Goal: Information Seeking & Learning: Compare options

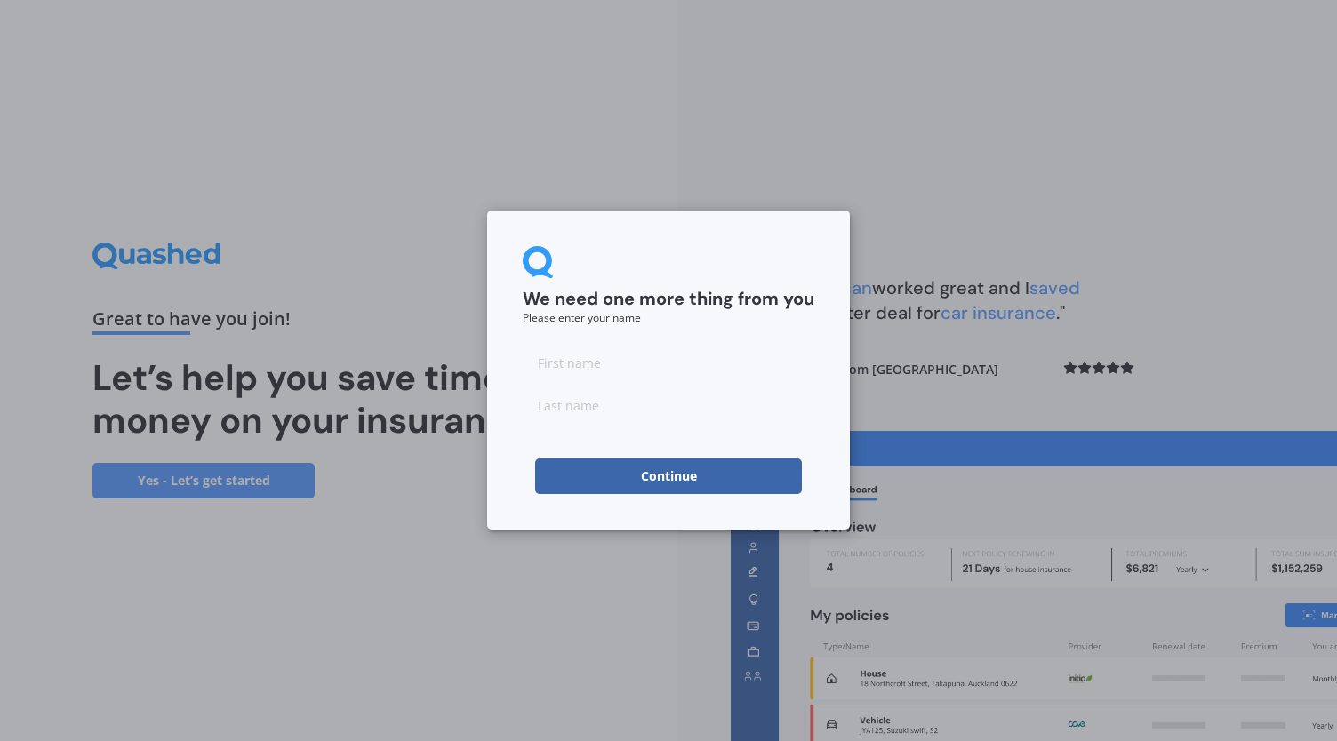
click at [594, 378] on input at bounding box center [669, 363] width 292 height 36
type input "Abby"
type input "[PERSON_NAME]"
click at [571, 485] on button "Continue" at bounding box center [668, 477] width 267 height 36
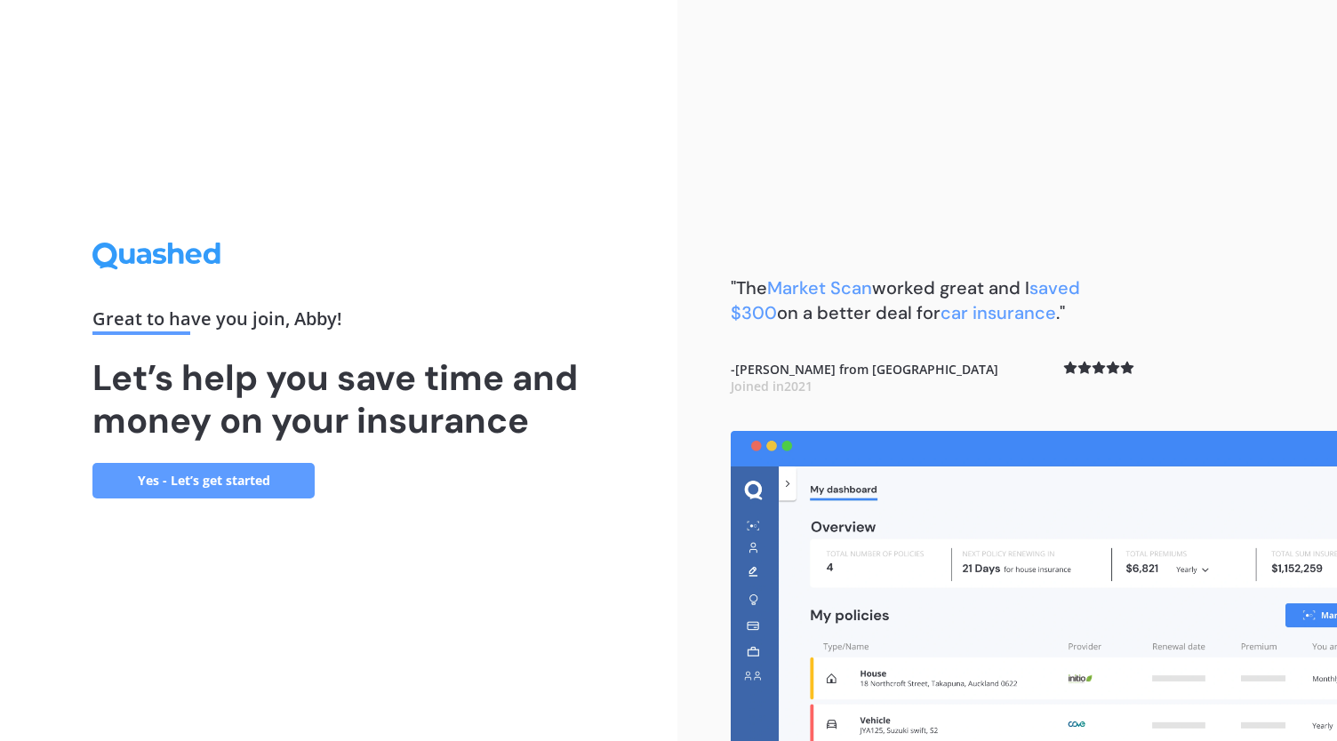
click at [248, 478] on link "Yes - Let’s get started" at bounding box center [203, 481] width 222 height 36
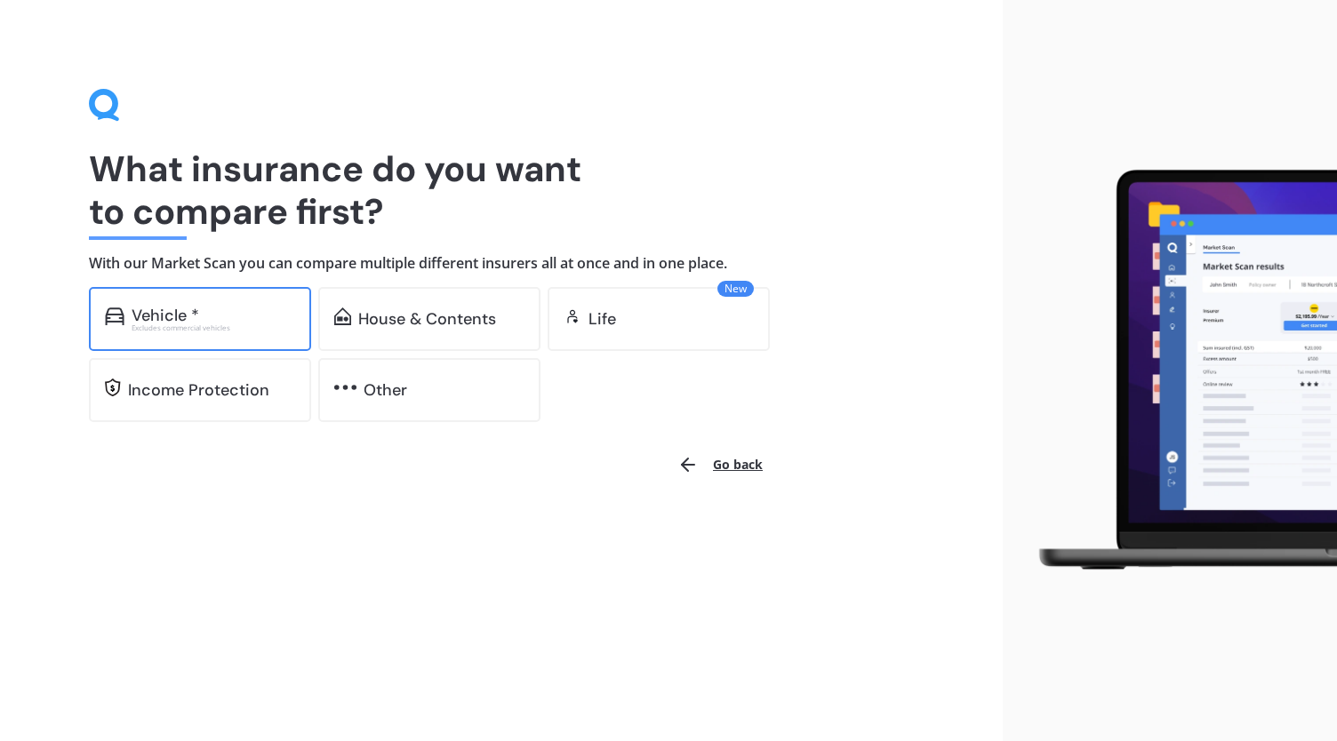
click at [243, 316] on div "Vehicle *" at bounding box center [214, 316] width 164 height 18
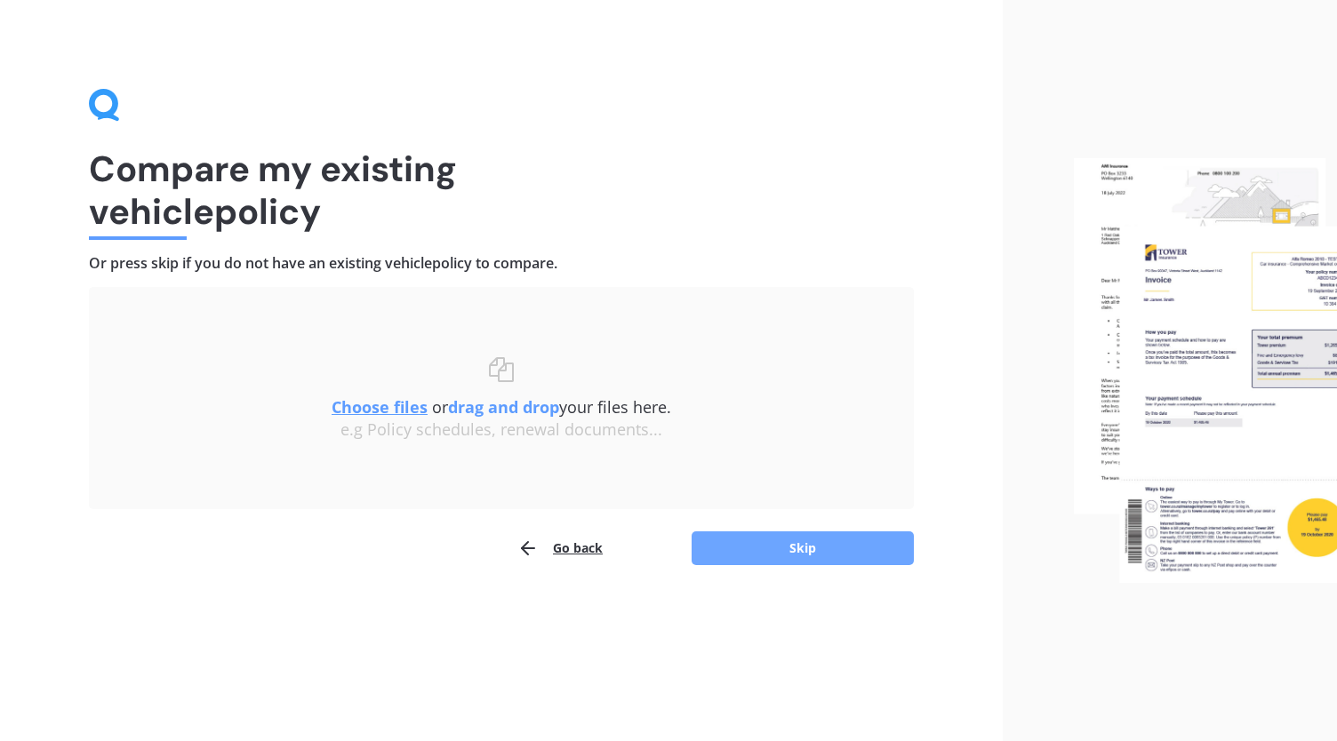
click at [840, 545] on button "Skip" at bounding box center [803, 549] width 222 height 34
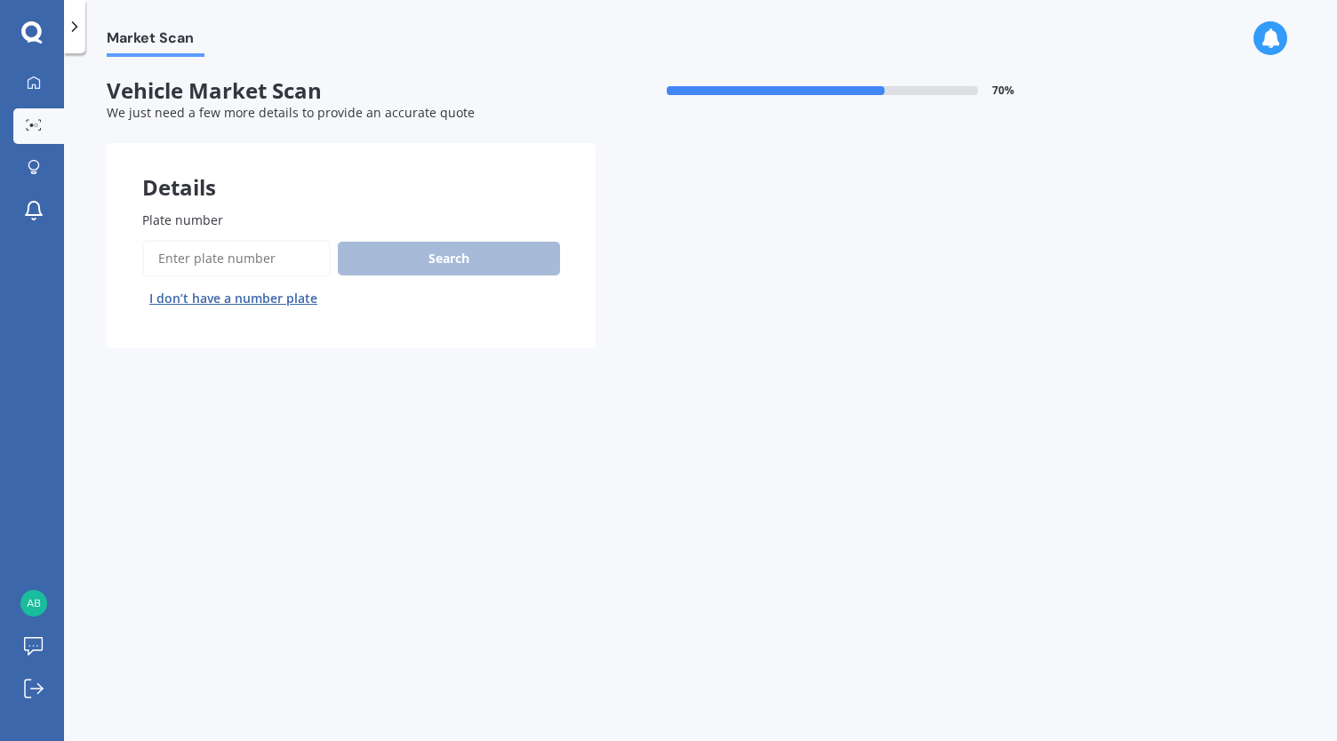
click at [239, 255] on input "Plate number" at bounding box center [236, 258] width 188 height 37
type input "nhh604"
click at [0, 0] on button "Next" at bounding box center [0, 0] width 0 height 0
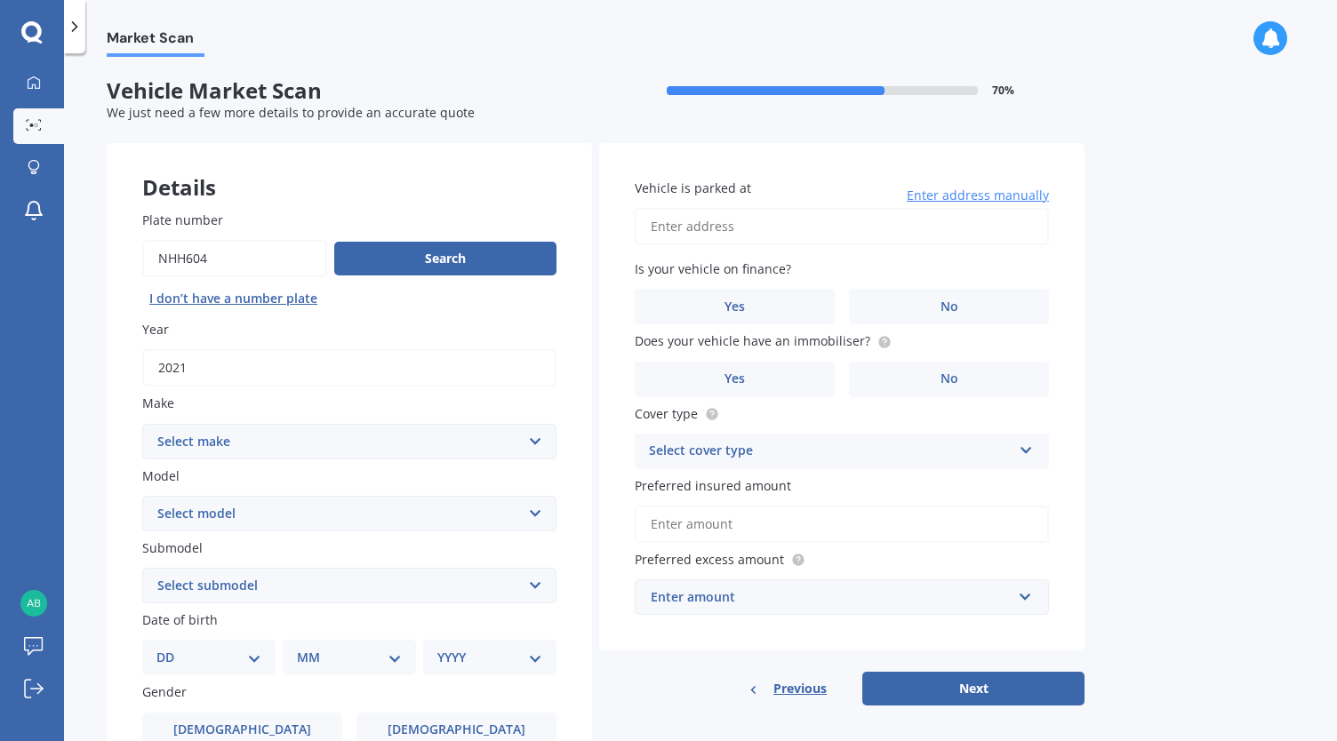
click at [288, 437] on select "Select make AC ALFA ROMEO ASTON [PERSON_NAME] AUDI AUSTIN BEDFORD Bentley BMW B…" at bounding box center [349, 442] width 414 height 36
click at [476, 249] on button "Search" at bounding box center [445, 259] width 222 height 34
click at [755, 224] on input "Vehicle is parked at" at bounding box center [842, 226] width 414 height 37
type input "[STREET_ADDRESS][PERSON_NAME]"
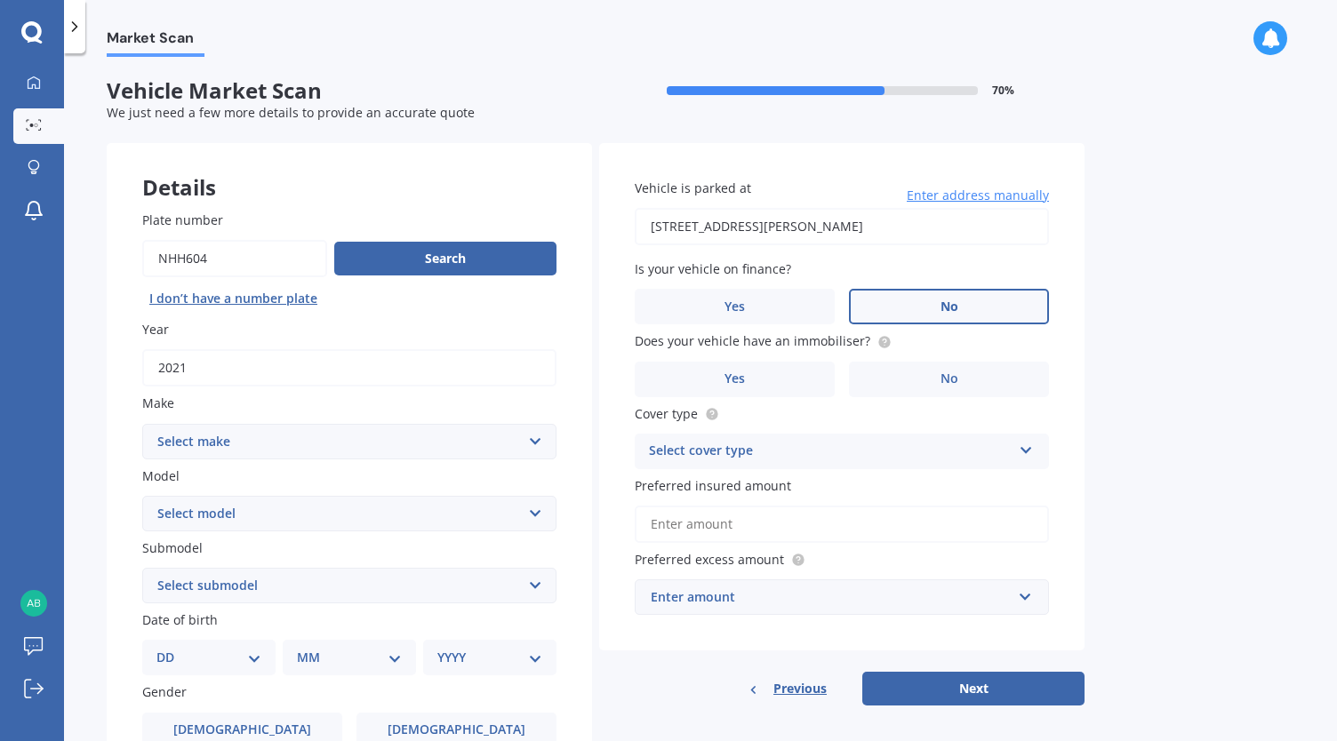
click at [931, 310] on label "No" at bounding box center [949, 307] width 200 height 36
click at [0, 0] on input "No" at bounding box center [0, 0] width 0 height 0
click at [907, 382] on label "No" at bounding box center [949, 380] width 200 height 36
click at [0, 0] on input "No" at bounding box center [0, 0] width 0 height 0
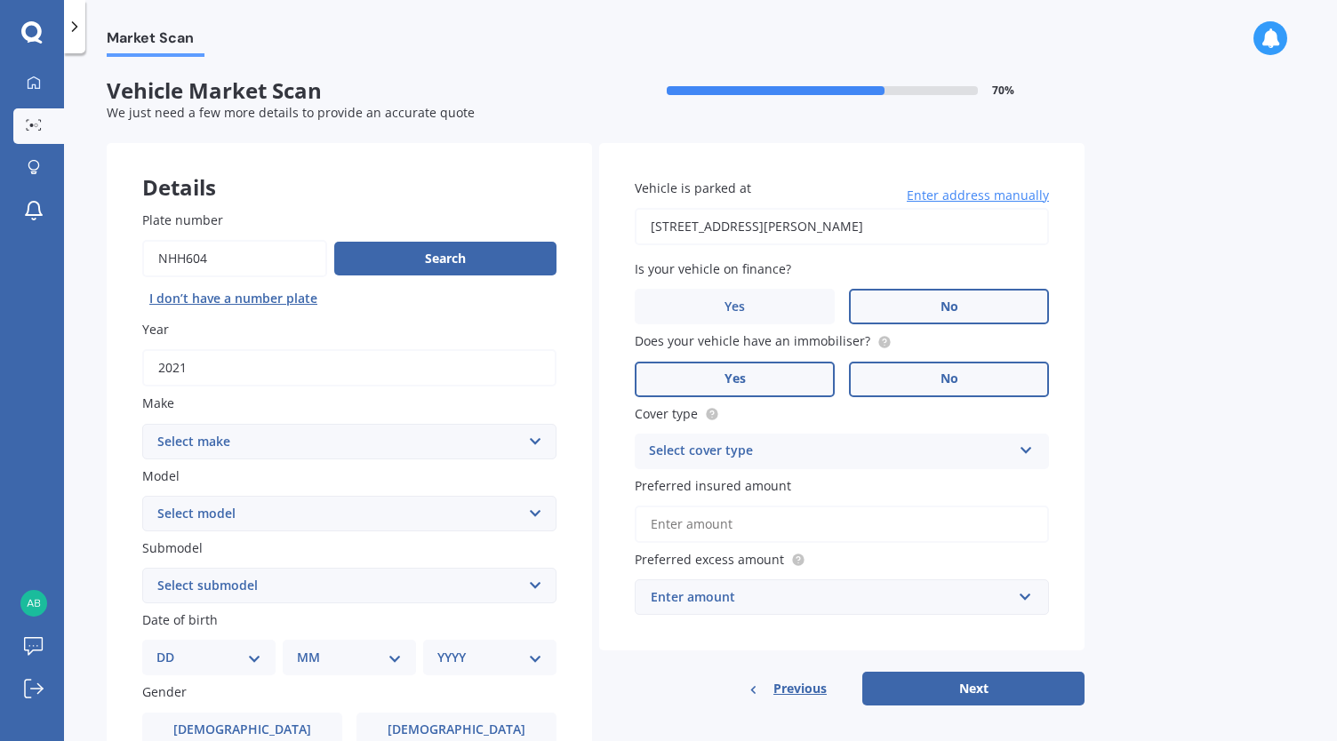
click at [782, 367] on label "Yes" at bounding box center [735, 380] width 200 height 36
click at [0, 0] on input "Yes" at bounding box center [0, 0] width 0 height 0
click at [859, 456] on div "Select cover type" at bounding box center [830, 451] width 363 height 21
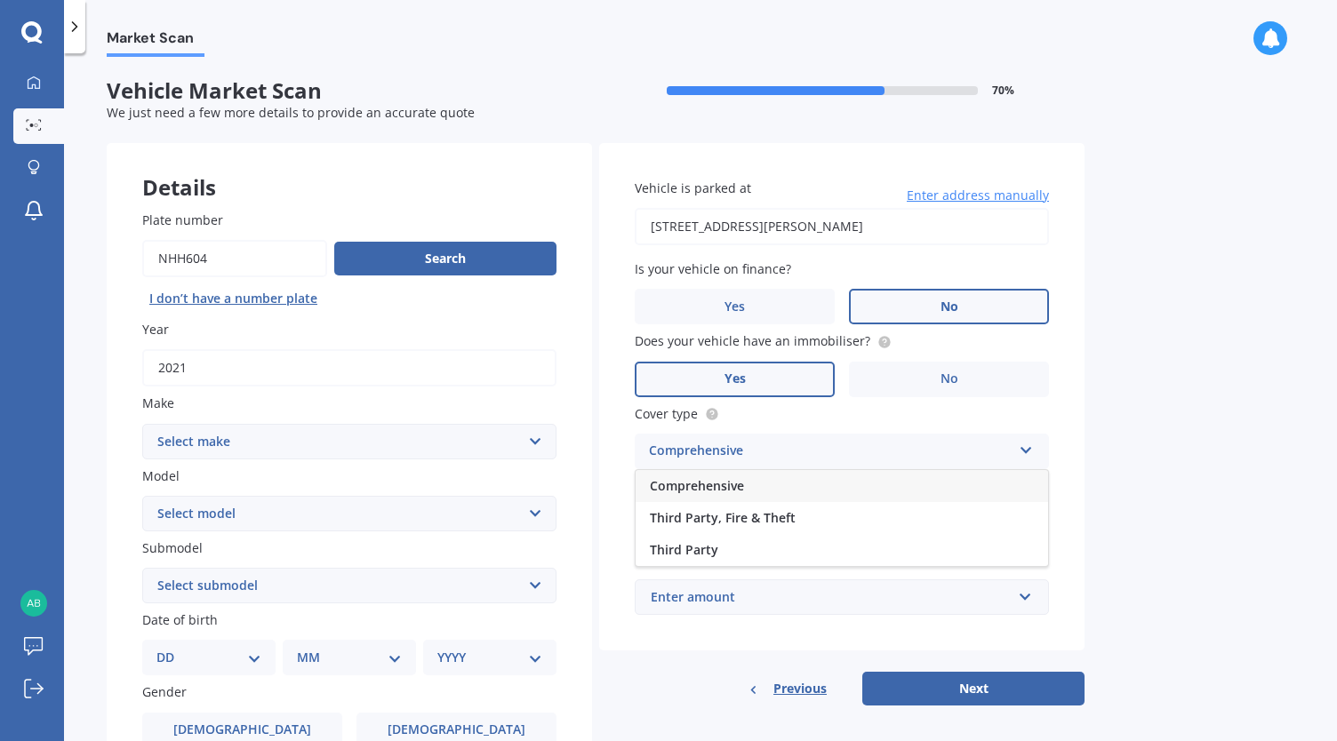
click at [809, 481] on div "Comprehensive" at bounding box center [842, 486] width 413 height 32
click at [773, 528] on input "Preferred insured amount" at bounding box center [842, 524] width 414 height 37
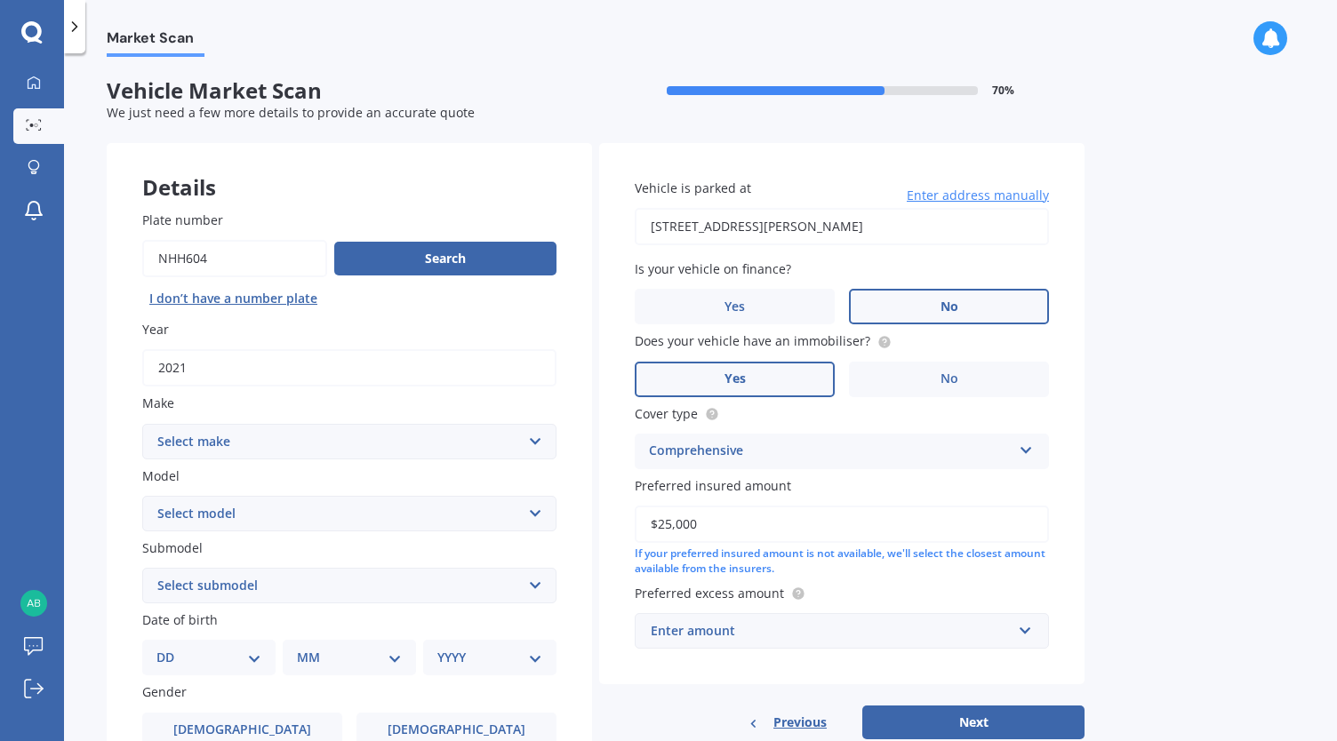
type input "$25,000"
click at [725, 629] on div "Enter amount" at bounding box center [831, 631] width 361 height 20
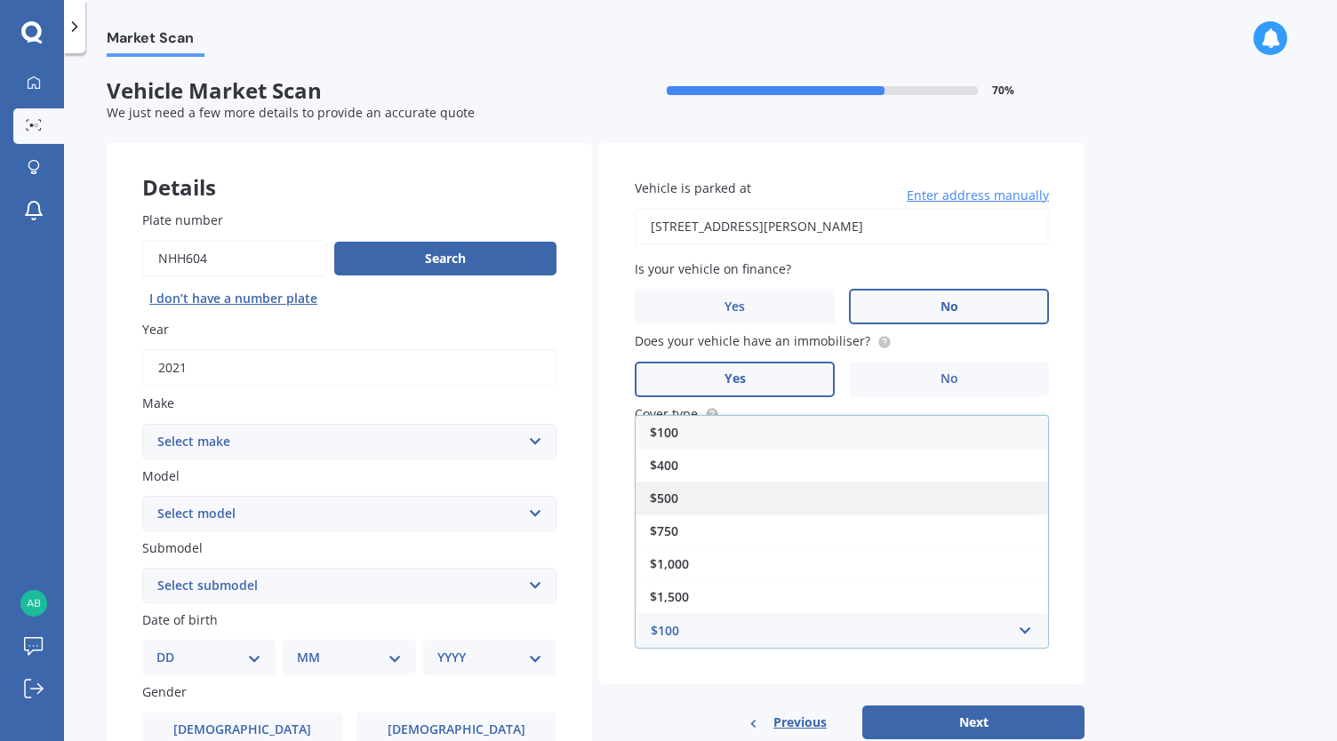
click at [705, 490] on div "$500" at bounding box center [842, 498] width 413 height 33
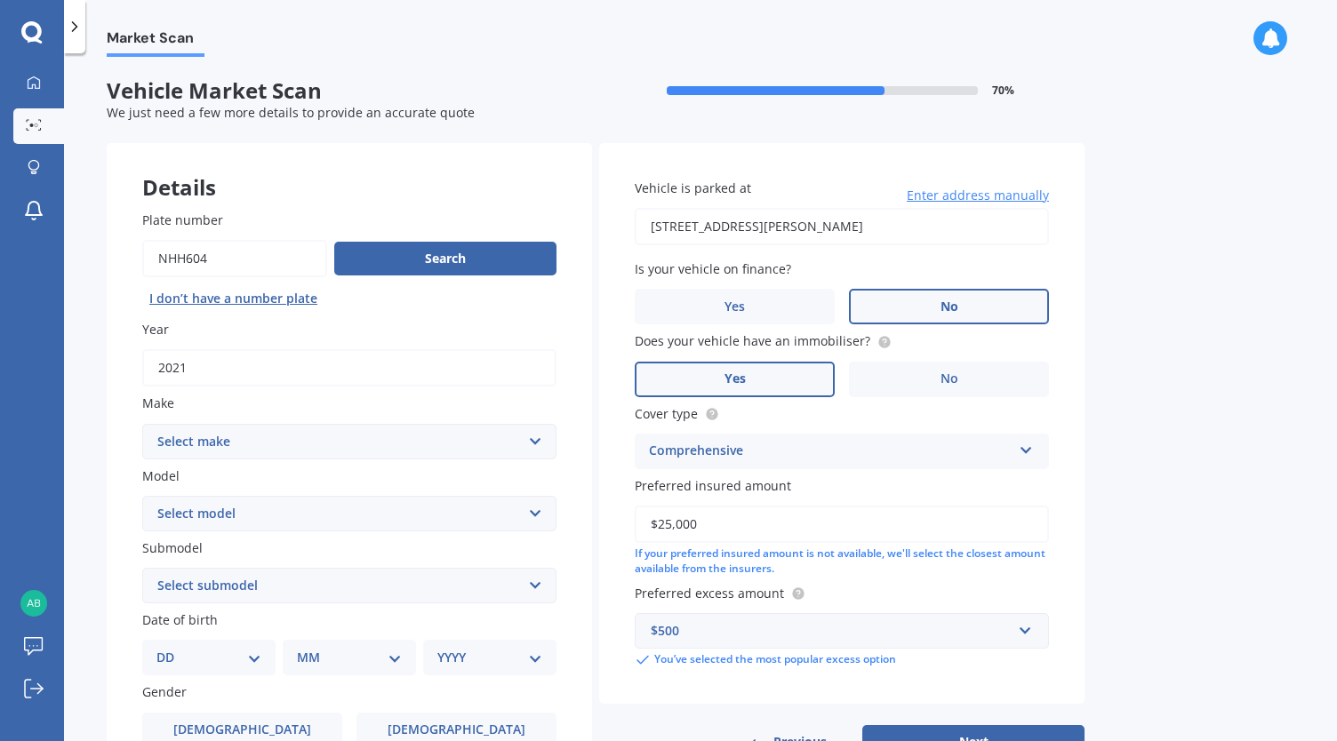
click at [295, 440] on select "Select make AC ALFA ROMEO ASTON [PERSON_NAME] AUDI AUSTIN BEDFORD Bentley BMW B…" at bounding box center [349, 442] width 414 height 36
click at [142, 424] on select "Select make AC ALFA ROMEO ASTON [PERSON_NAME] AUDI AUSTIN BEDFORD Bentley BMW B…" at bounding box center [349, 442] width 414 height 36
click at [251, 465] on div "Plate number Search I don’t have a number plate Year [DATE] Make Select make AC…" at bounding box center [349, 588] width 485 height 826
click at [268, 458] on select "Select make AC ALFA ROMEO ASTON [PERSON_NAME] AUDI AUSTIN BEDFORD Bentley BMW B…" at bounding box center [349, 442] width 414 height 36
select select "M.G."
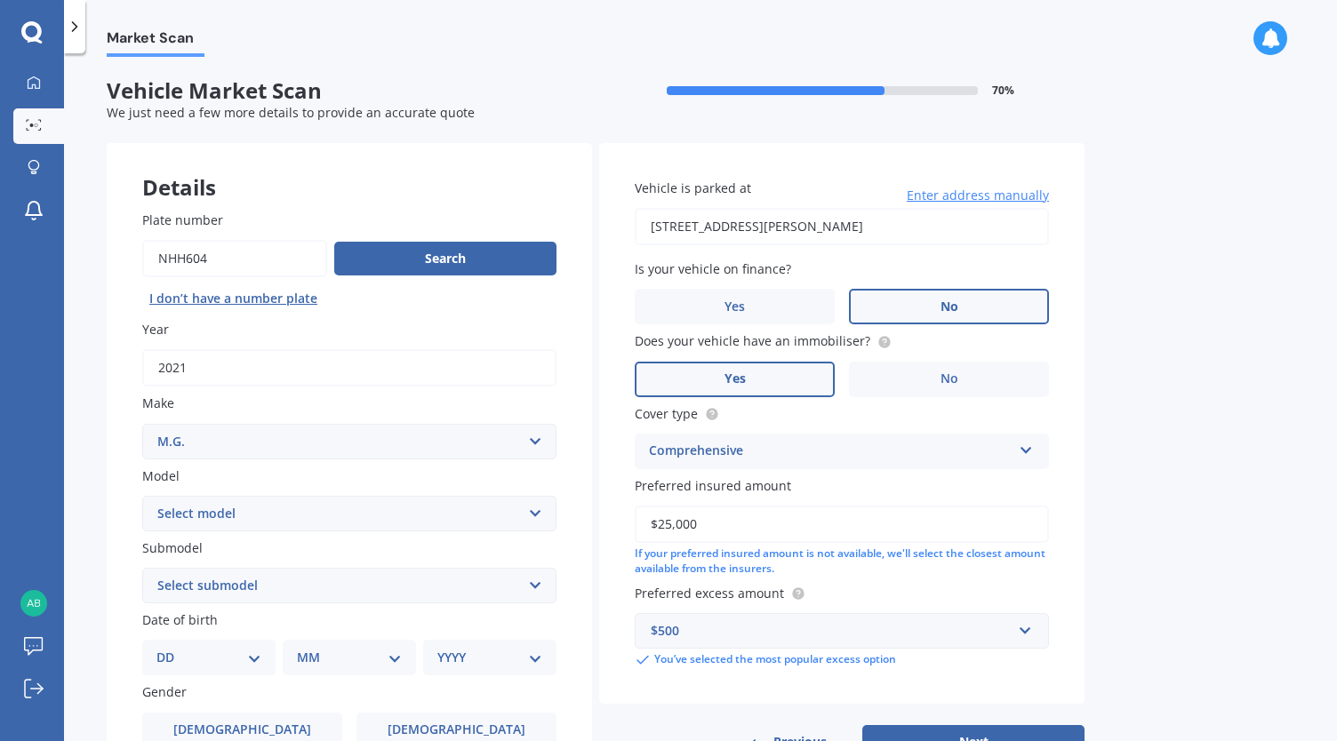
click at [142, 424] on select "Select make AC ALFA ROMEO ASTON [PERSON_NAME] AUDI AUSTIN BEDFORD Bentley BMW B…" at bounding box center [349, 442] width 414 height 36
click at [224, 520] on select "Select model 3 6 GS HS Metro MG3 MG4 MGF Midget Montego TD 2000 TF 120 TF 135 T…" at bounding box center [349, 514] width 414 height 36
select select "ZST"
click at [142, 497] on select "Select model 3 6 GS HS Metro MG3 MG4 MGF Midget Montego TD 2000 TF 120 TF 135 T…" at bounding box center [349, 514] width 414 height 36
click at [231, 588] on select "Select submodel Core 1.5 Essence 1.3T Excite 1.3T Vibe 1.5" at bounding box center [349, 586] width 414 height 36
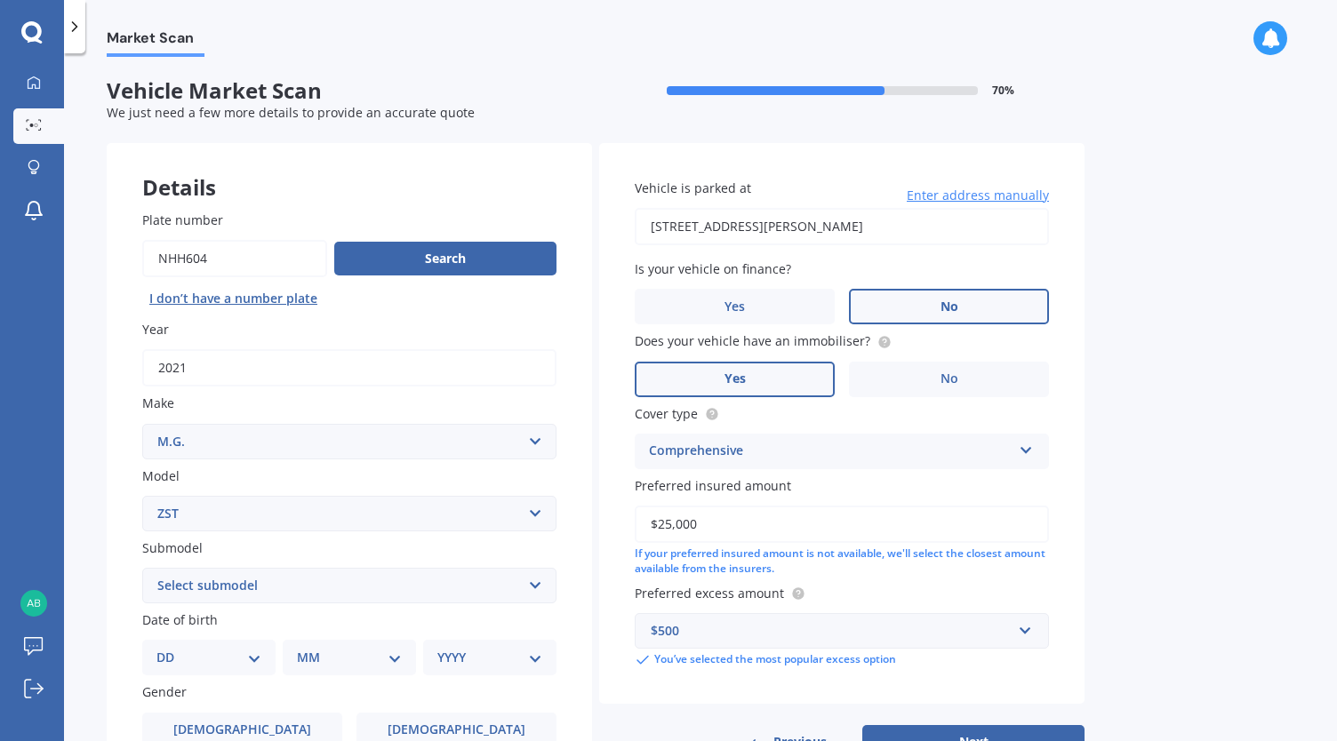
select select "EXCITE 1.3T"
click at [142, 569] on select "Select submodel Core 1.5 Essence 1.3T Excite 1.3T Vibe 1.5" at bounding box center [349, 586] width 414 height 36
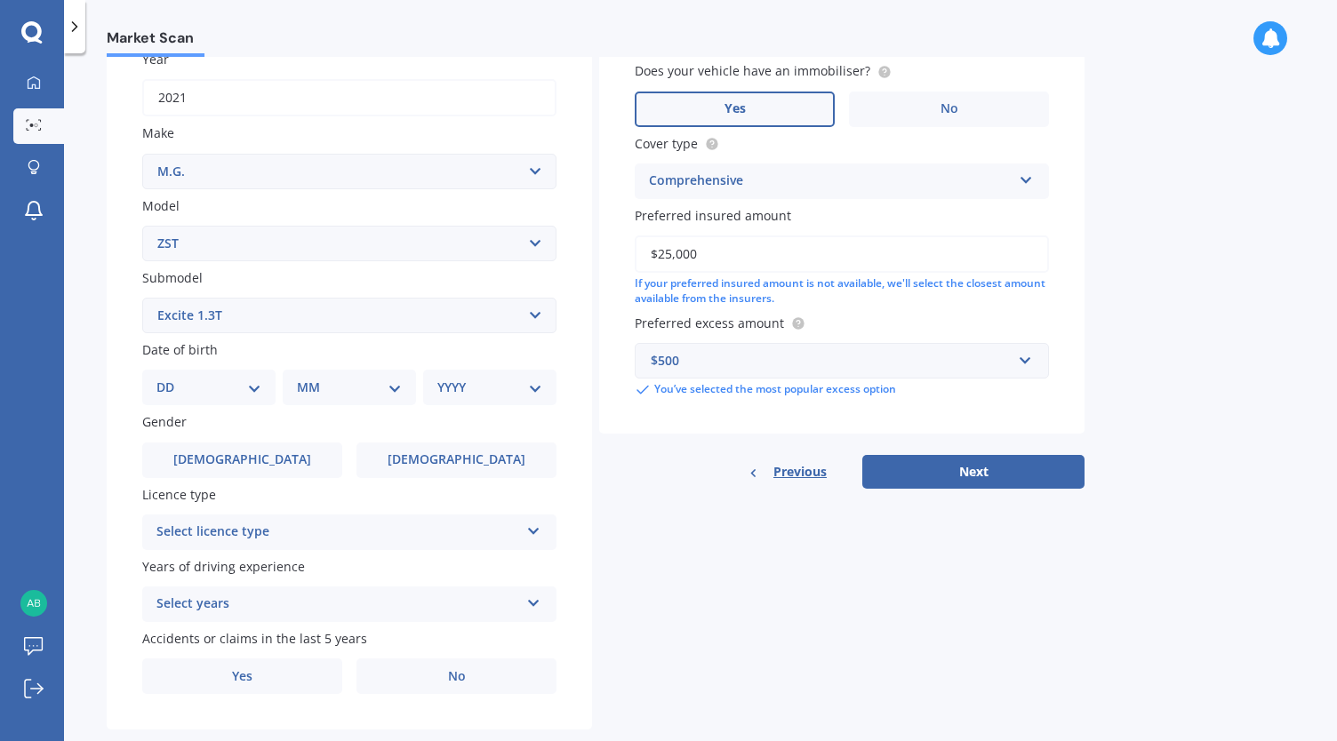
click at [256, 390] on select "DD 01 02 03 04 05 06 07 08 09 10 11 12 13 14 15 16 17 18 19 20 21 22 23 24 25 2…" at bounding box center [208, 388] width 105 height 20
select select "13"
click at [171, 380] on select "DD 01 02 03 04 05 06 07 08 09 10 11 12 13 14 15 16 17 18 19 20 21 22 23 24 25 2…" at bounding box center [208, 388] width 105 height 20
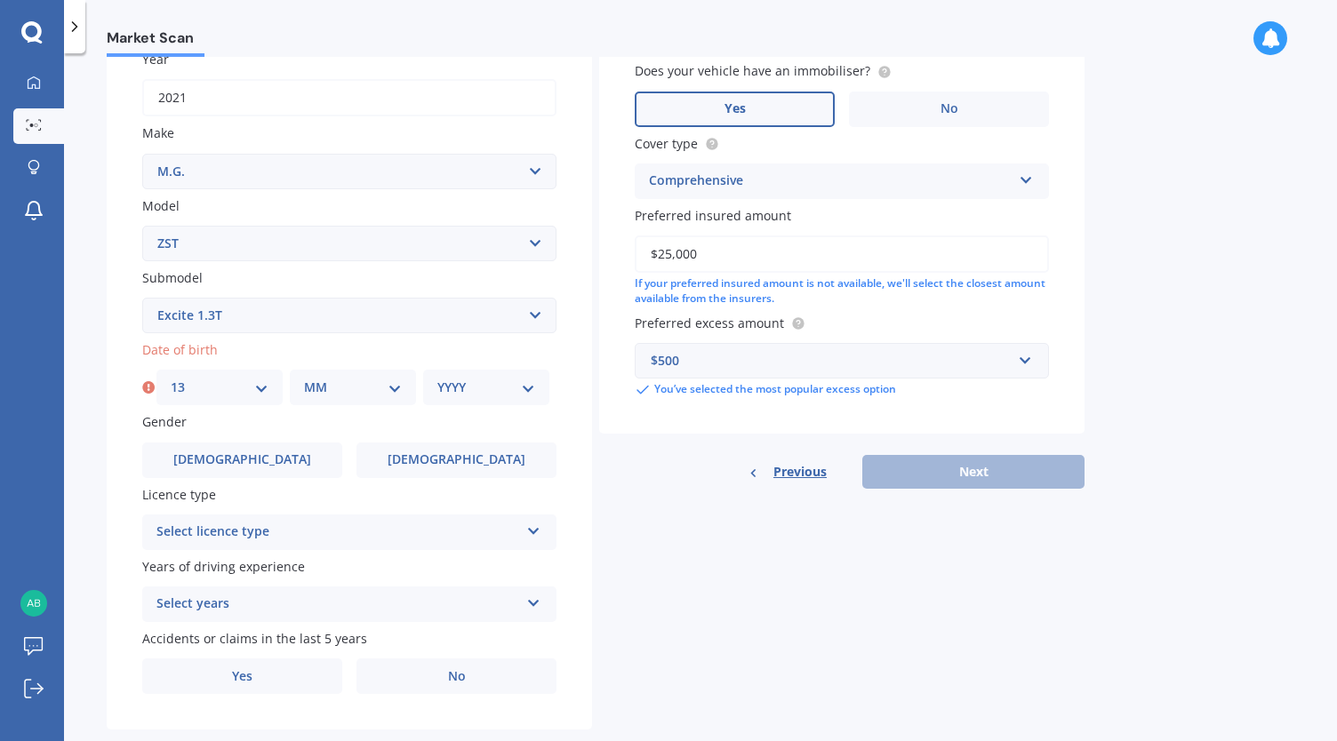
click at [324, 383] on select "MM 01 02 03 04 05 06 07 08 09 10 11 12" at bounding box center [353, 388] width 98 height 20
select select "12"
click at [304, 380] on select "MM 01 02 03 04 05 06 07 08 09 10 11 12" at bounding box center [353, 388] width 98 height 20
click at [482, 384] on select "YYYY 2025 2024 2023 2022 2021 2020 2019 2018 2017 2016 2015 2014 2013 2012 2011…" at bounding box center [486, 388] width 98 height 20
select select "1989"
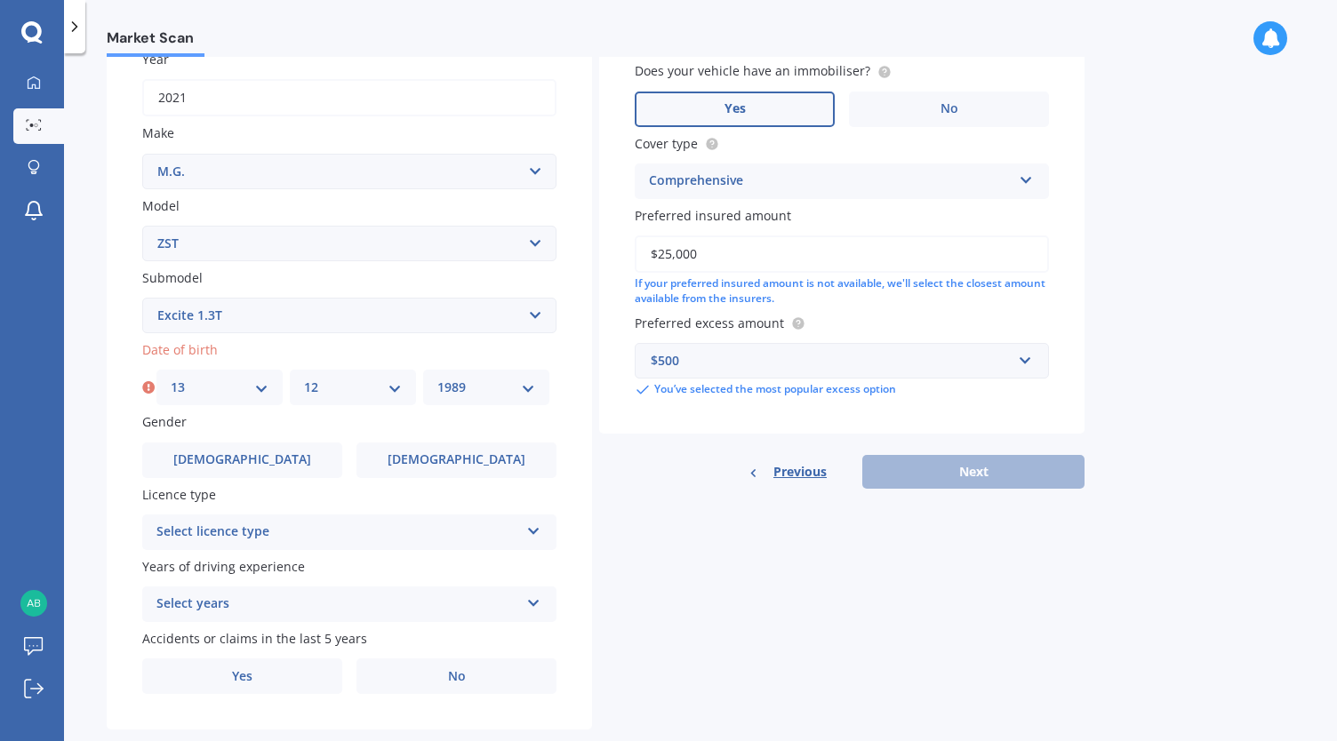
click at [437, 380] on select "YYYY 2025 2024 2023 2022 2021 2020 2019 2018 2017 2016 2015 2014 2013 2012 2011…" at bounding box center [486, 388] width 98 height 20
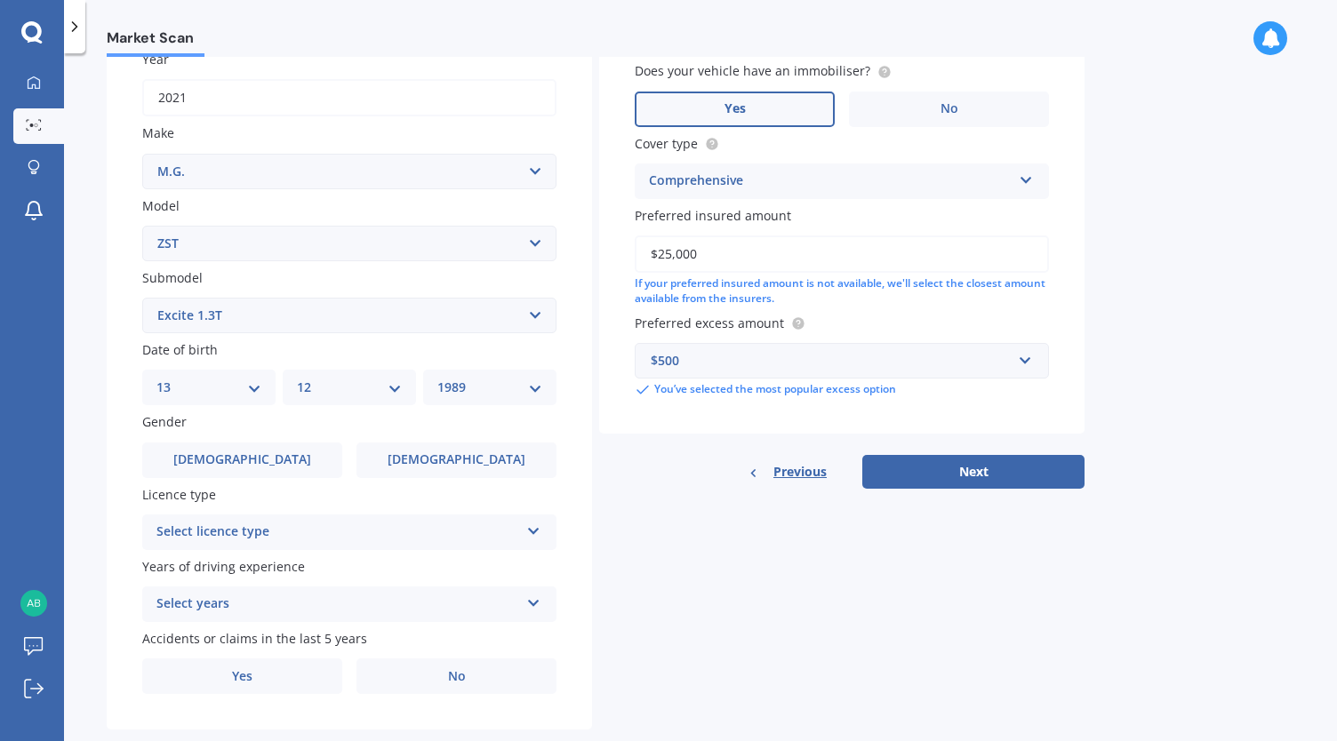
click at [425, 428] on label "Gender" at bounding box center [345, 422] width 407 height 19
click at [418, 459] on label "[DEMOGRAPHIC_DATA]" at bounding box center [456, 461] width 200 height 36
click at [0, 0] on input "[DEMOGRAPHIC_DATA]" at bounding box center [0, 0] width 0 height 0
click at [375, 525] on div "Select licence type" at bounding box center [337, 532] width 363 height 21
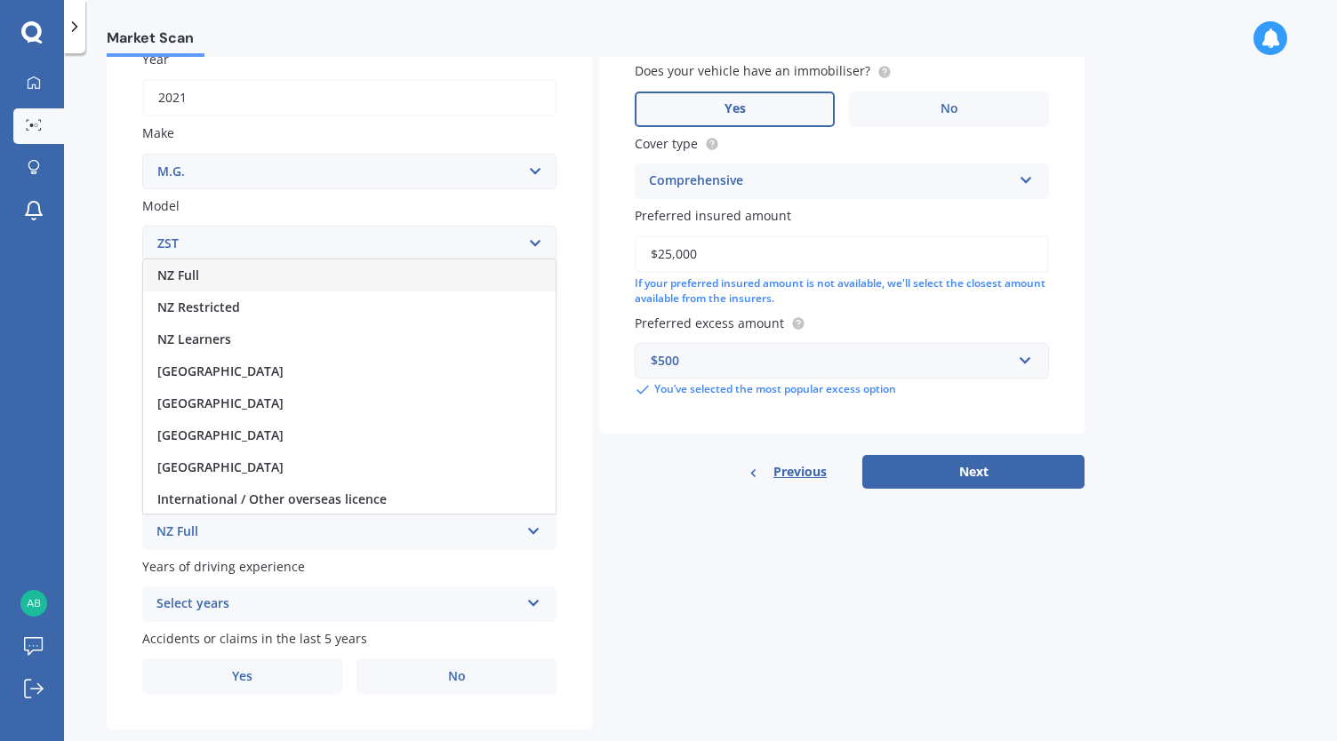
click at [343, 278] on div "NZ Full" at bounding box center [349, 276] width 413 height 32
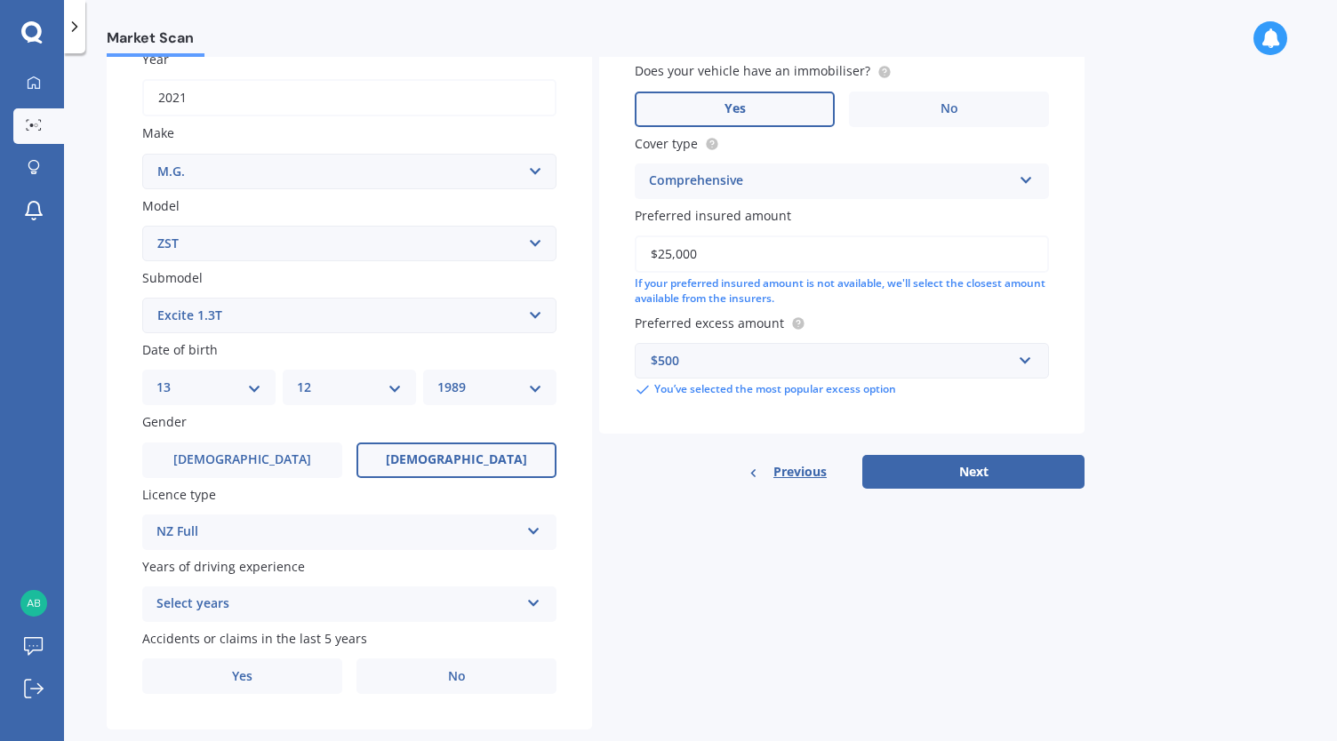
click at [301, 606] on div "Select years" at bounding box center [337, 604] width 363 height 21
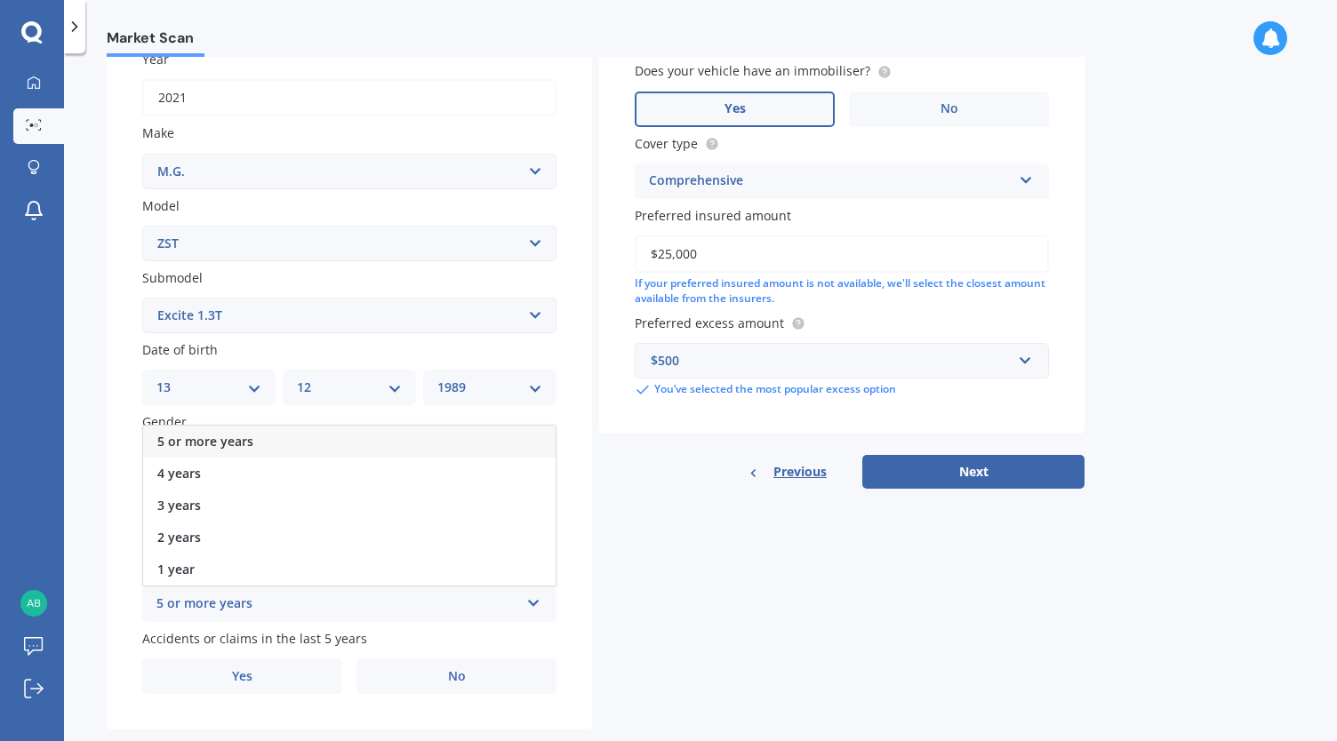
click at [298, 444] on div "5 or more years" at bounding box center [349, 442] width 413 height 32
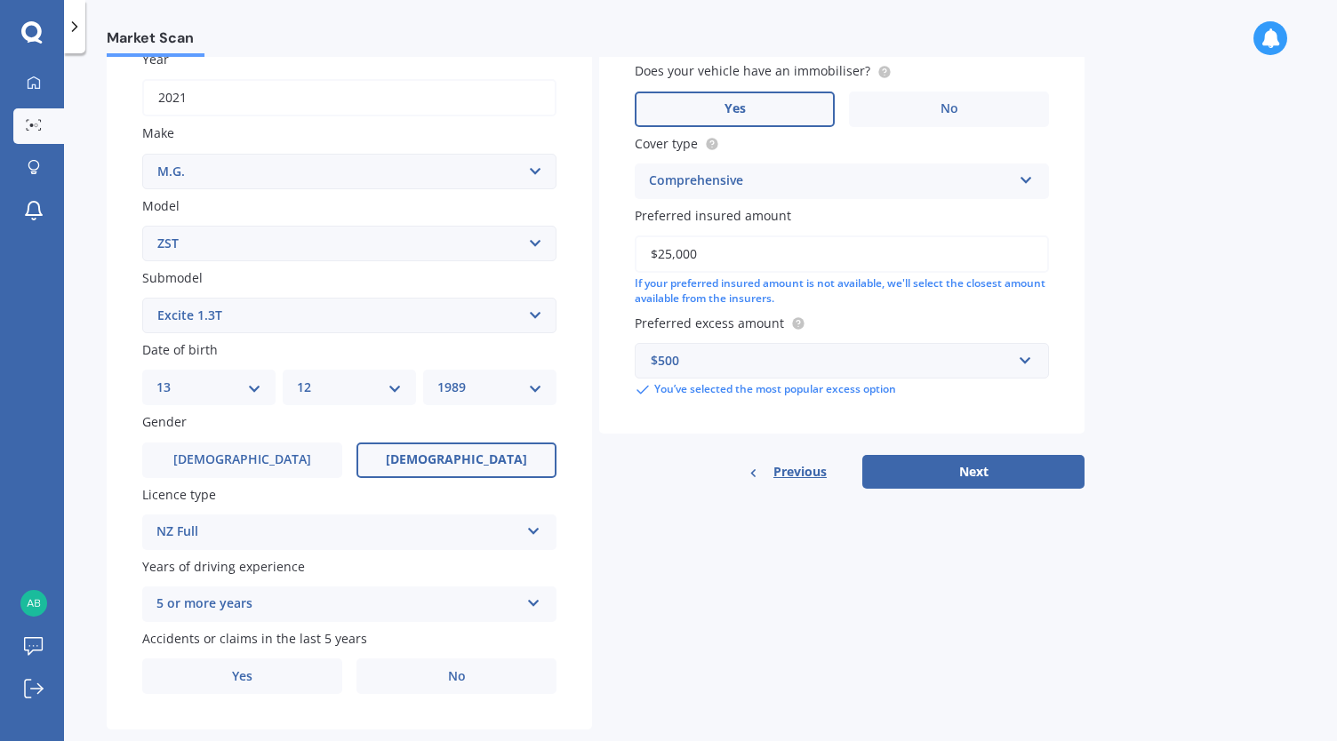
scroll to position [308, 0]
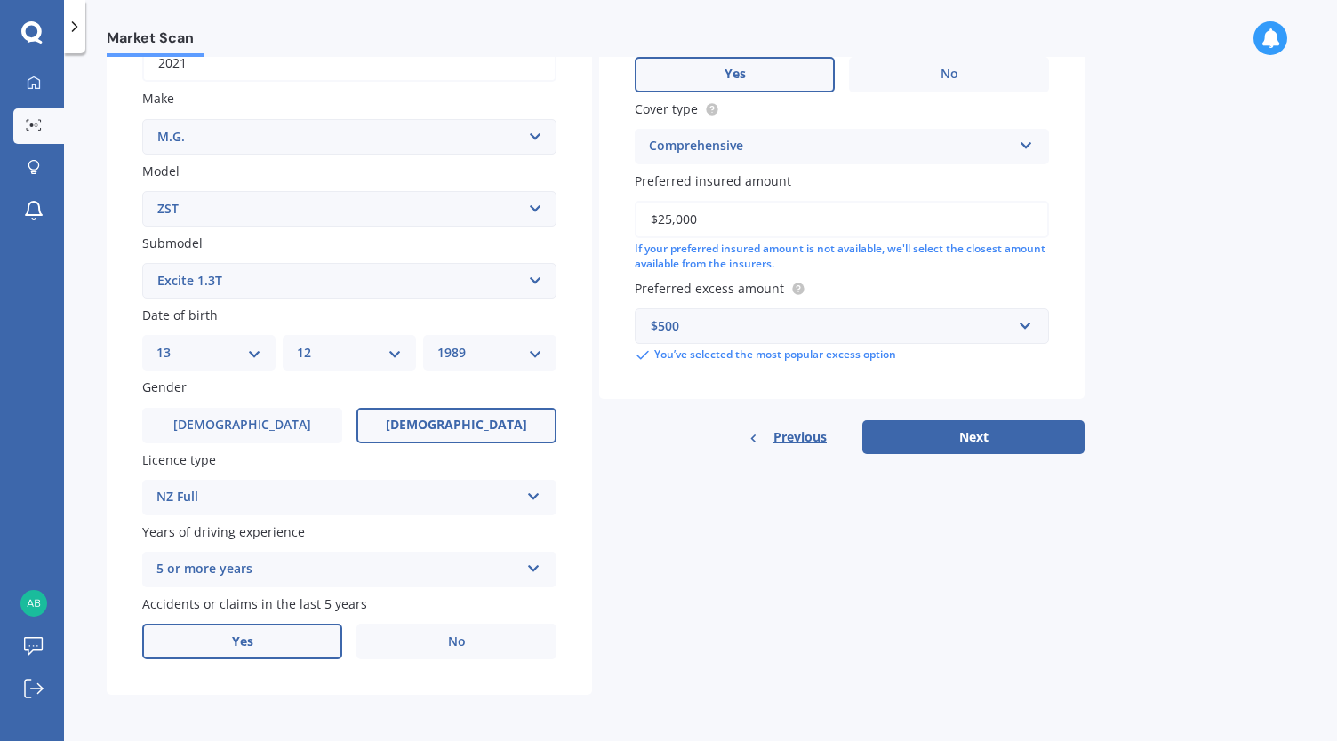
click at [325, 645] on label "Yes" at bounding box center [242, 642] width 200 height 36
click at [0, 0] on input "Yes" at bounding box center [0, 0] width 0 height 0
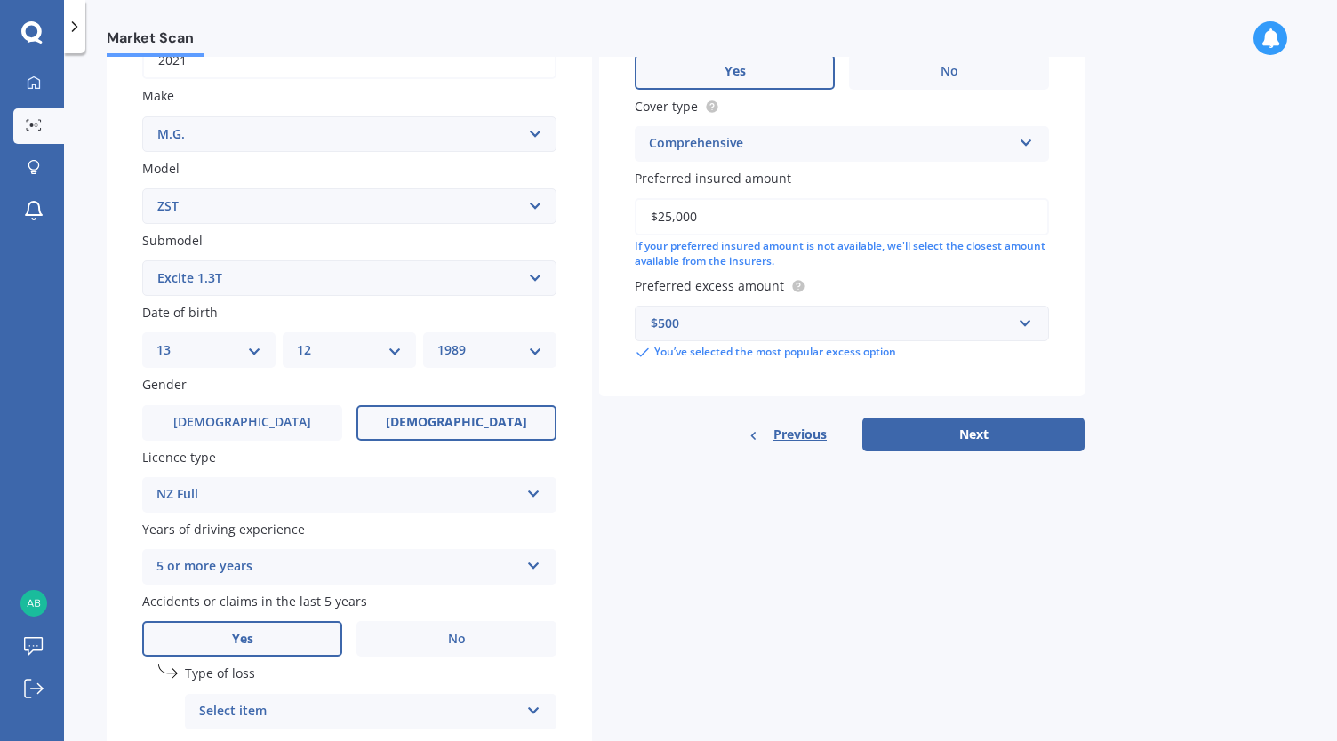
scroll to position [501, 0]
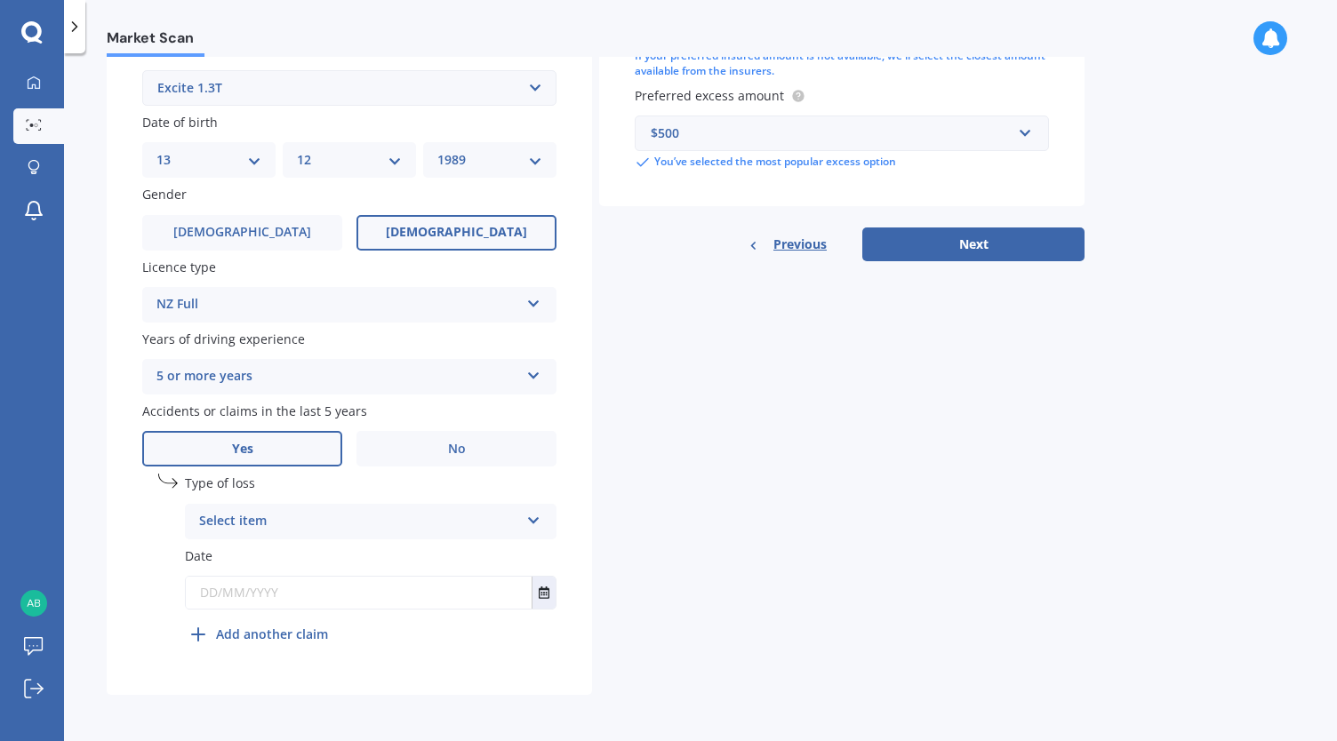
click at [425, 522] on div "Select item" at bounding box center [359, 521] width 320 height 21
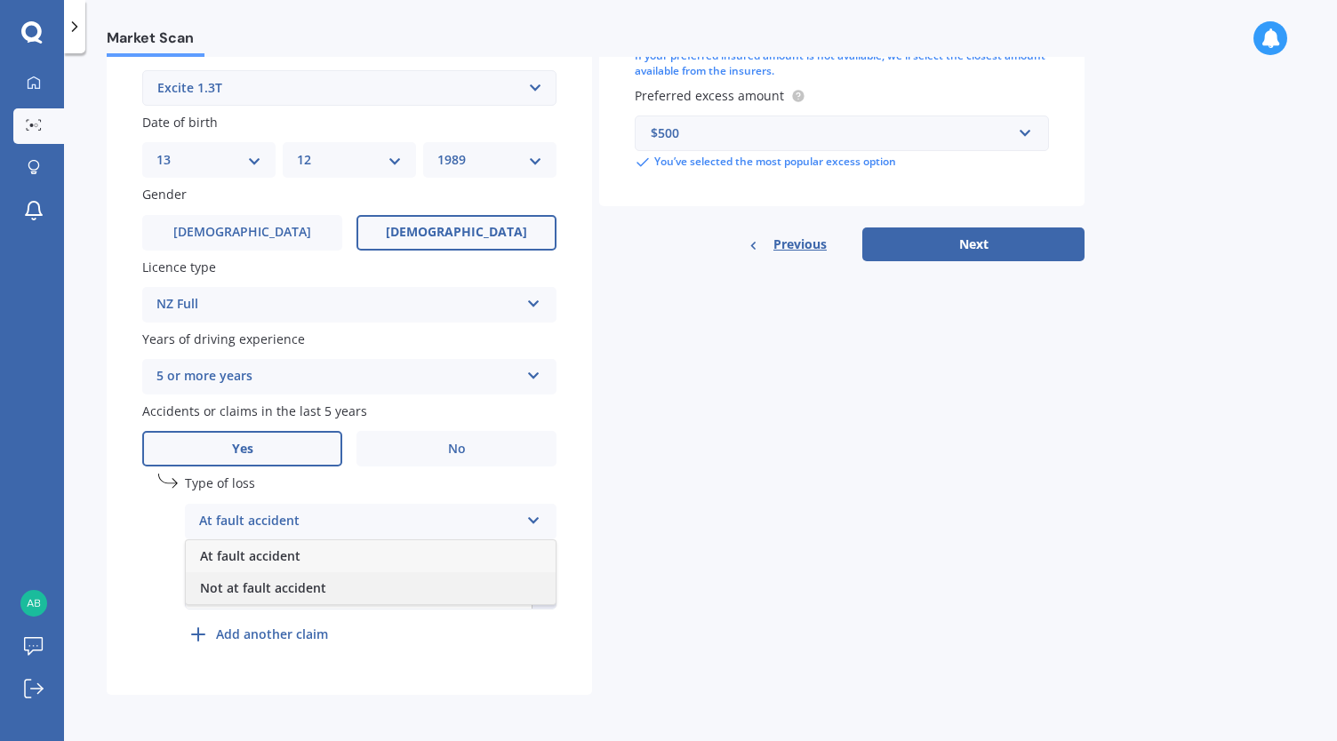
click at [358, 586] on div "Not at fault accident" at bounding box center [371, 589] width 370 height 32
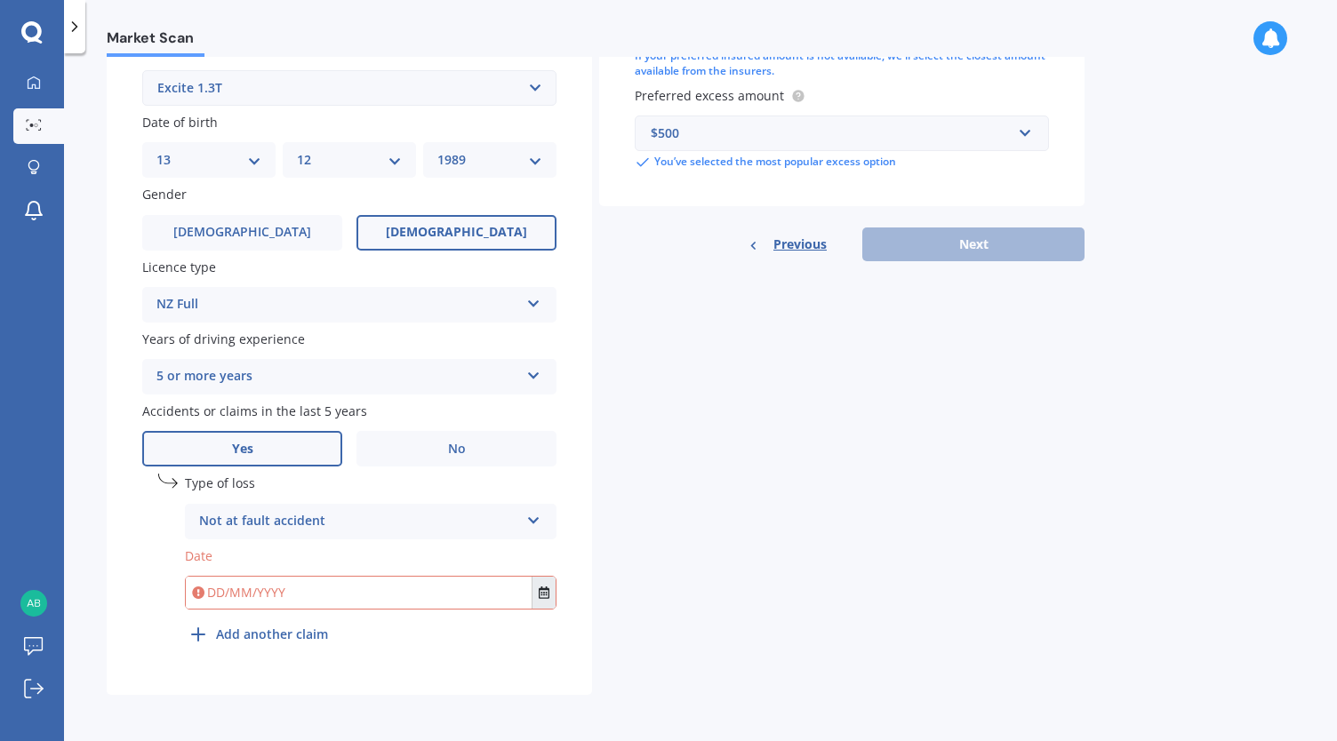
click at [543, 593] on icon "Select date" at bounding box center [544, 593] width 11 height 12
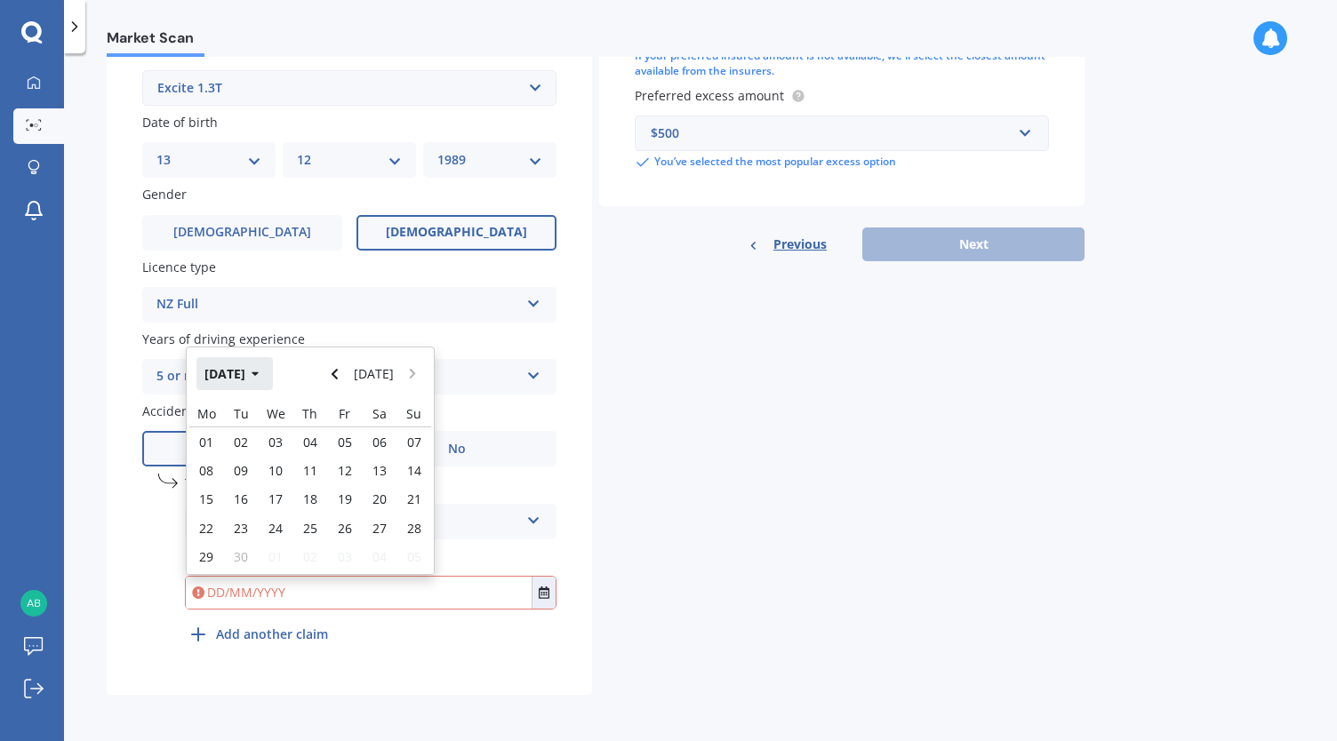
click at [236, 369] on button "[DATE]" at bounding box center [234, 373] width 76 height 32
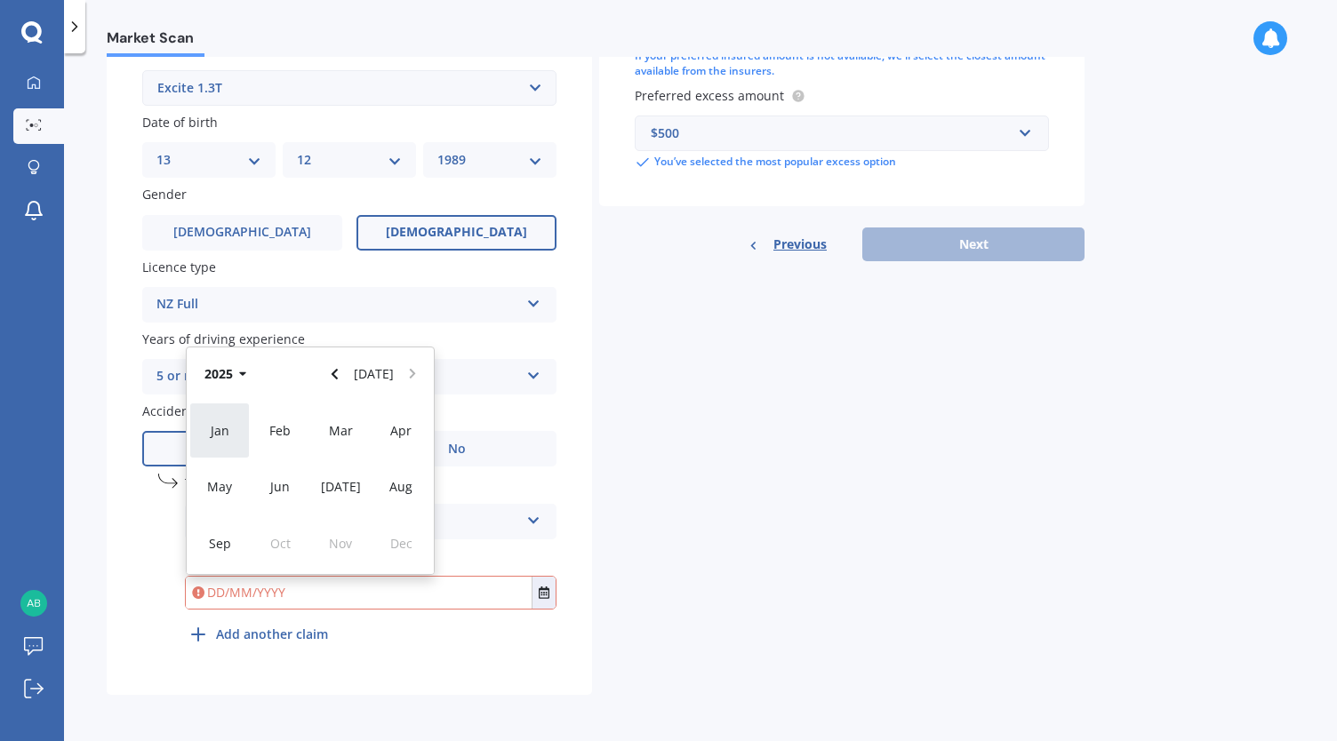
click at [217, 447] on div "Jan" at bounding box center [219, 431] width 60 height 56
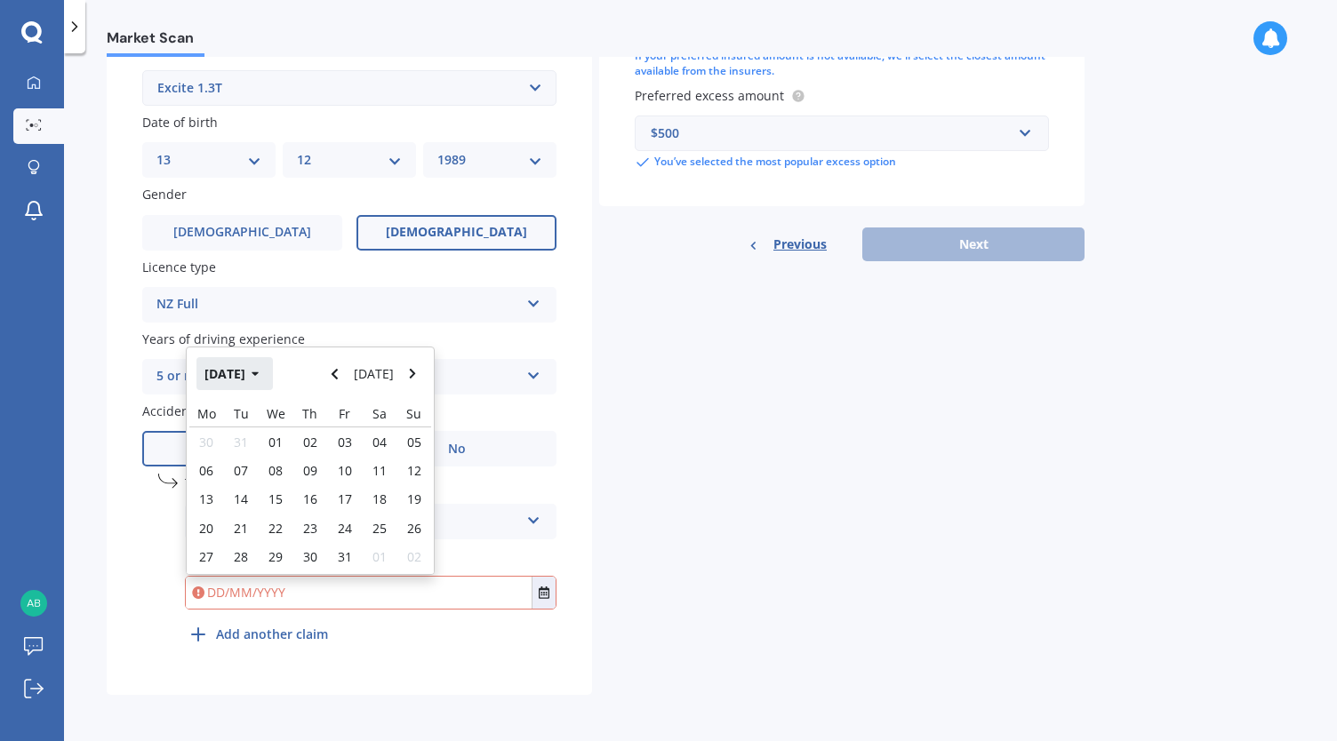
click at [260, 370] on icon "button" at bounding box center [256, 374] width 8 height 12
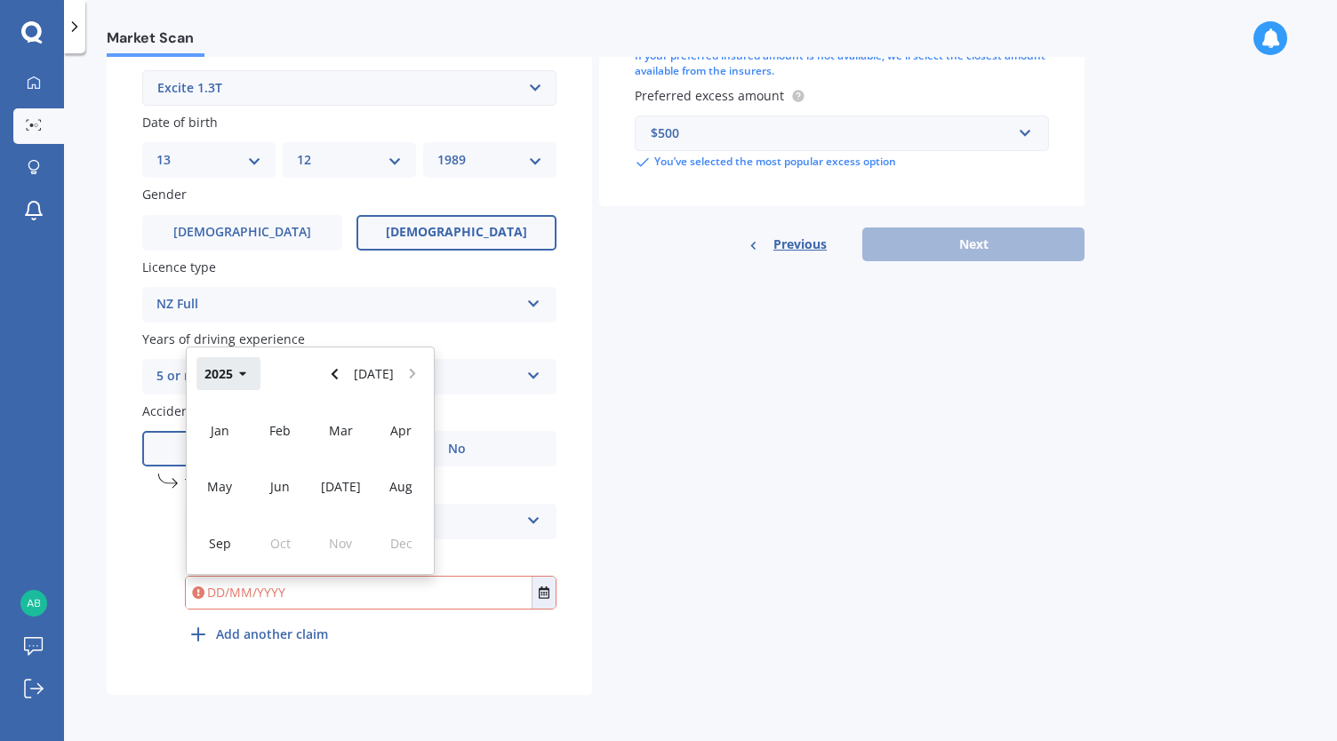
click at [228, 374] on button "2025" at bounding box center [228, 373] width 64 height 32
click at [277, 492] on span "2024" at bounding box center [280, 486] width 28 height 17
click at [221, 426] on span "Jan" at bounding box center [220, 430] width 19 height 17
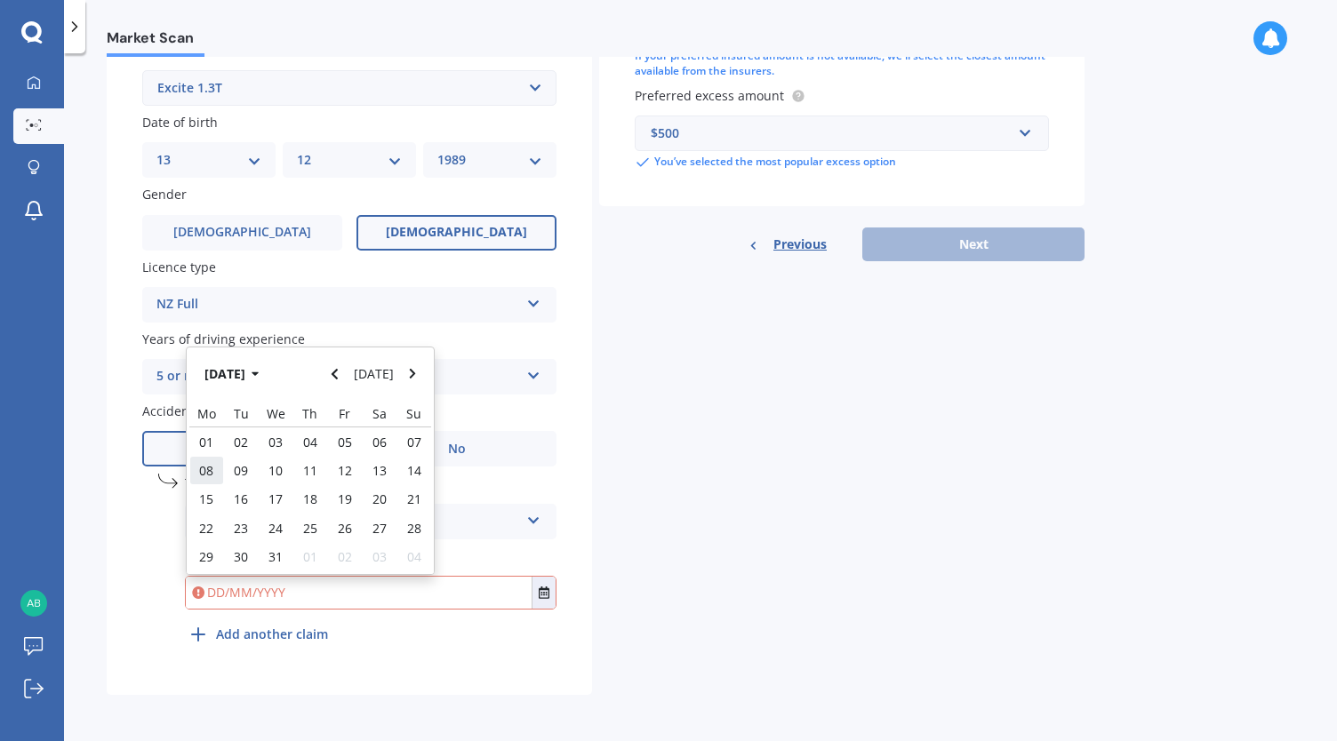
click at [210, 465] on span "08" at bounding box center [206, 470] width 14 height 17
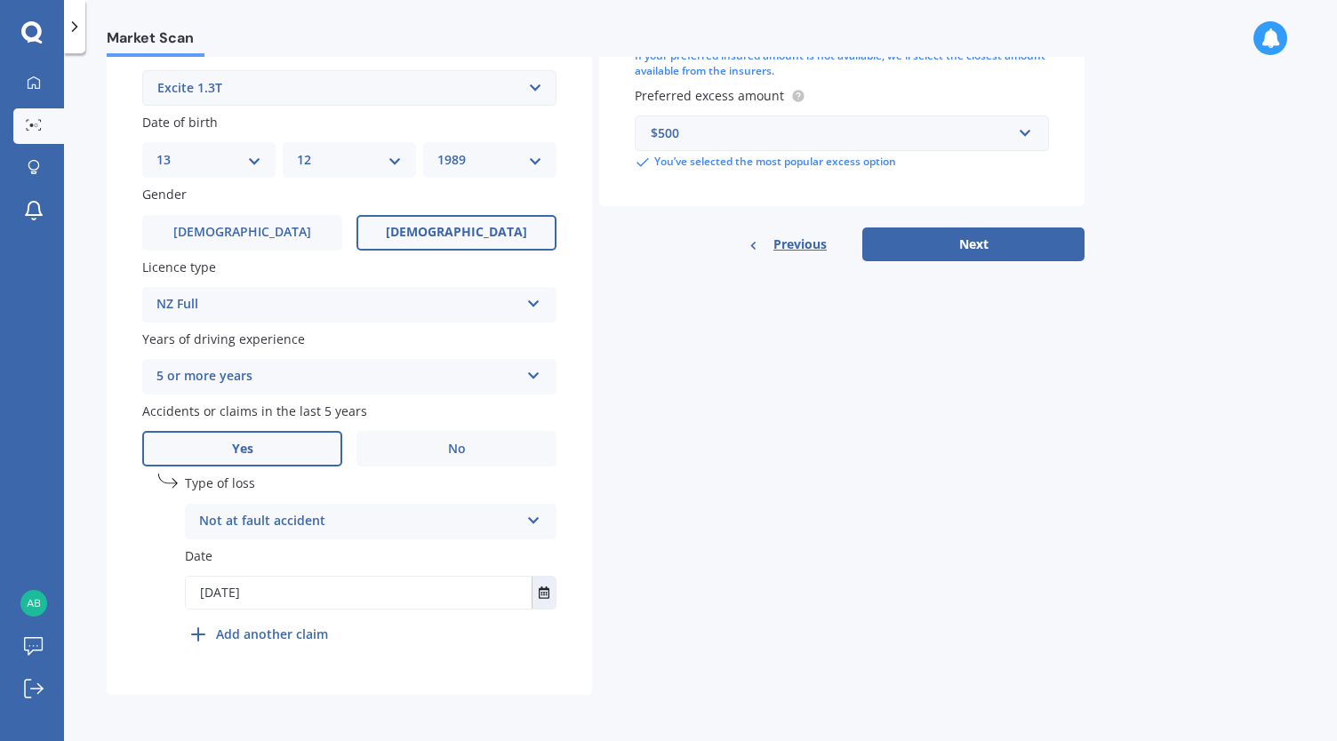
click at [210, 597] on input "[DATE]" at bounding box center [359, 593] width 346 height 32
click at [537, 591] on button "Select date" at bounding box center [544, 593] width 24 height 32
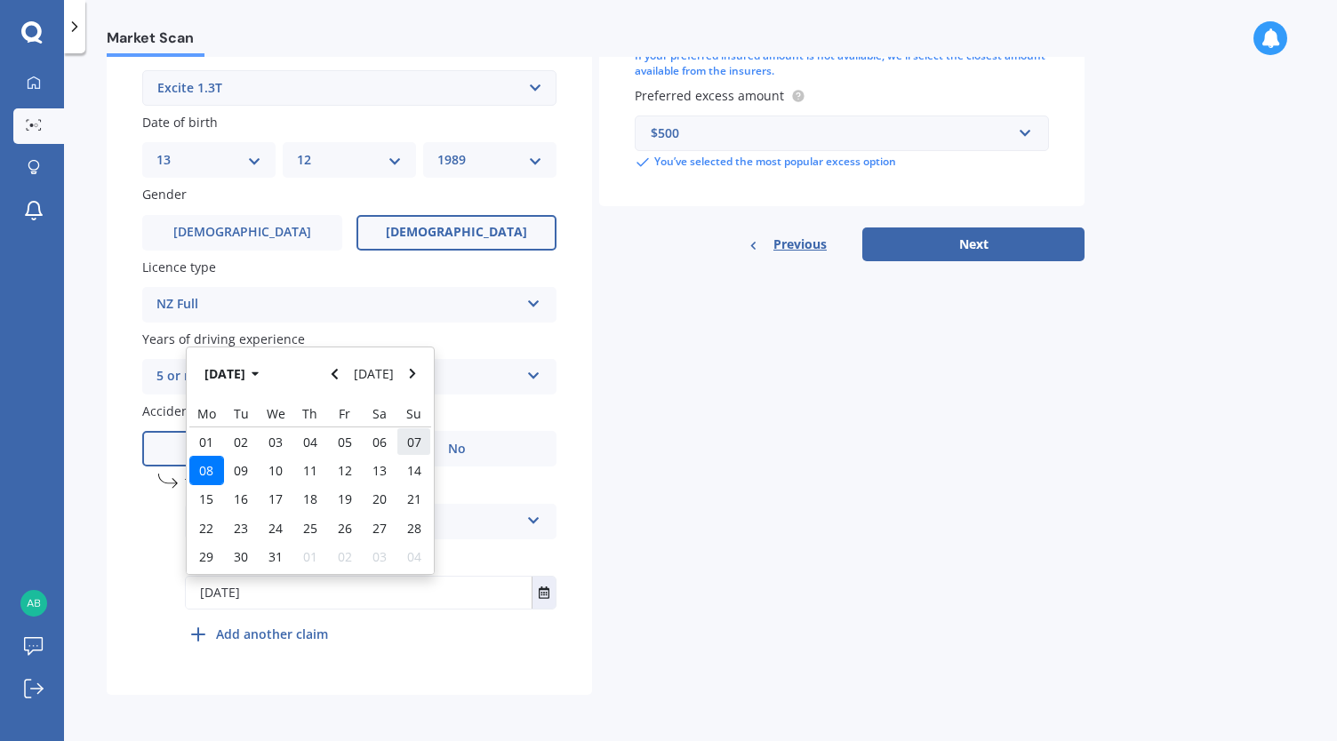
click at [405, 437] on div "07" at bounding box center [414, 442] width 35 height 28
type input "[DATE]"
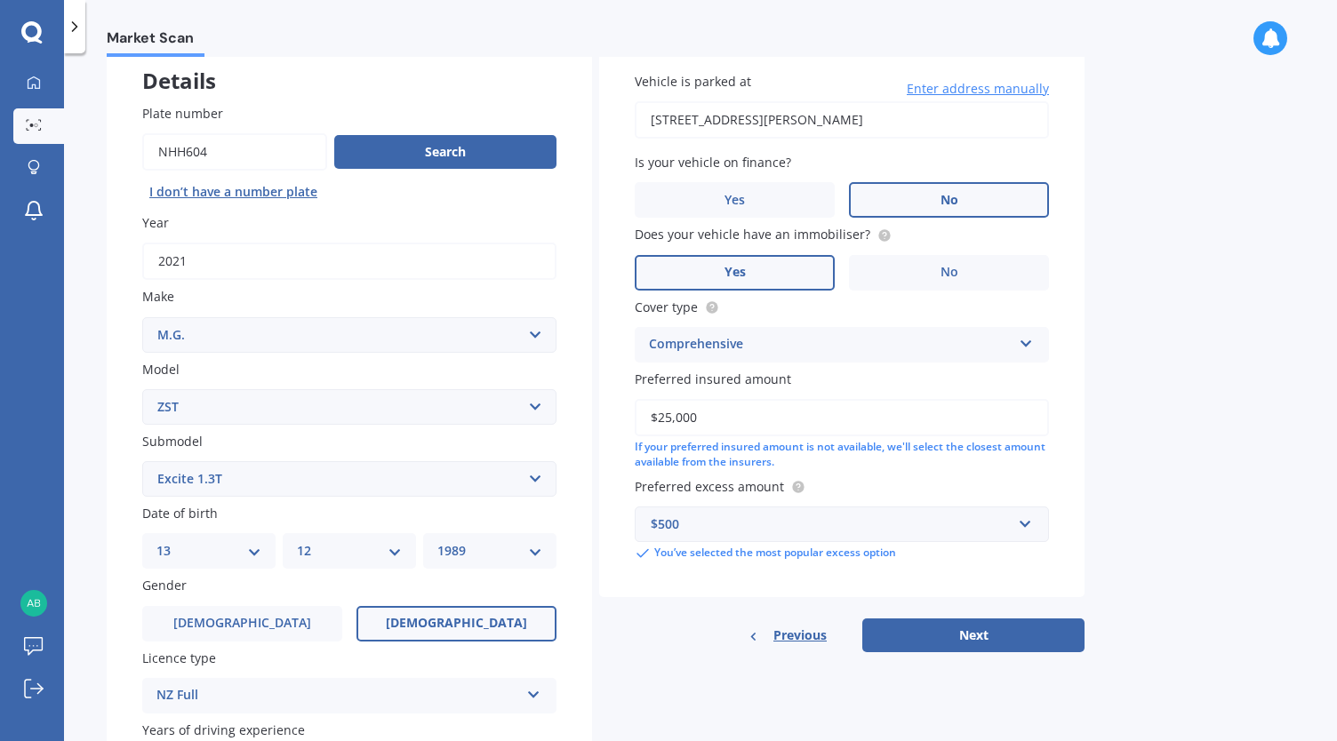
scroll to position [106, 0]
click at [935, 636] on button "Next" at bounding box center [973, 637] width 222 height 34
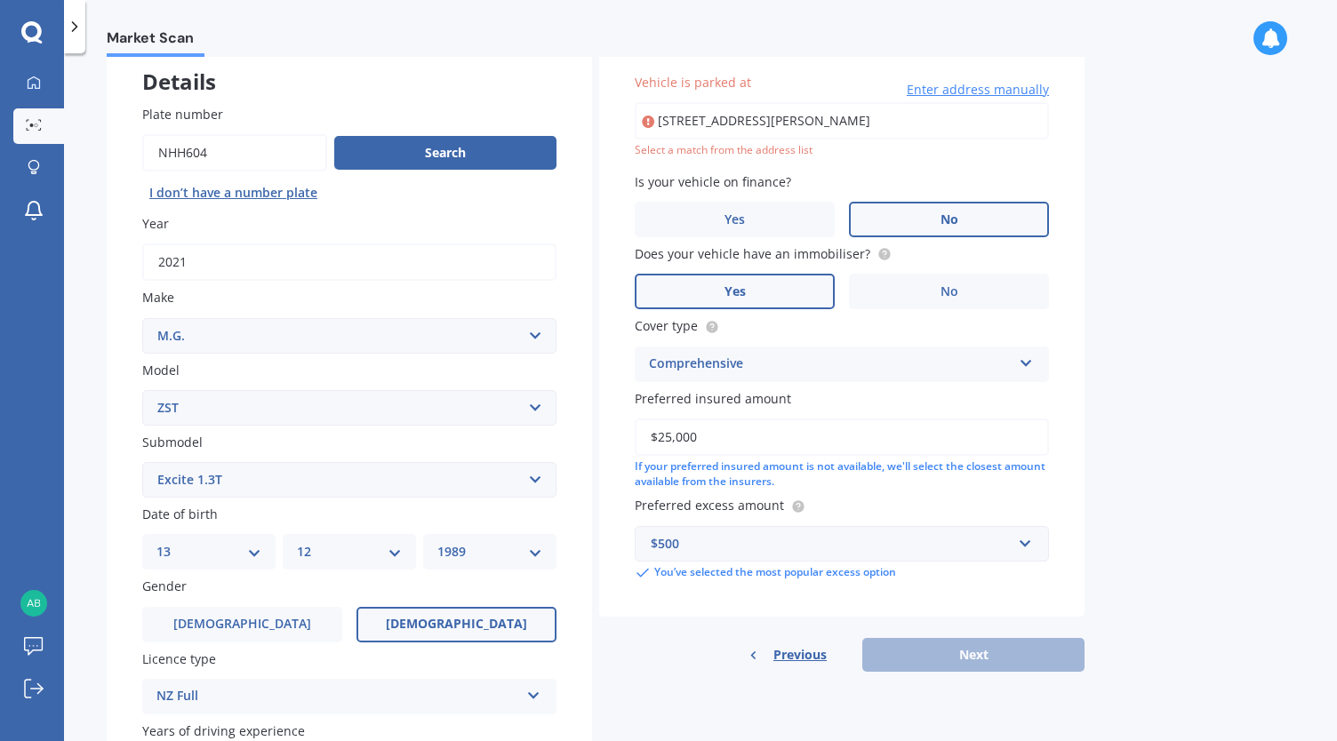
click at [824, 120] on input "[STREET_ADDRESS][PERSON_NAME]" at bounding box center [842, 120] width 414 height 37
drag, startPoint x: 937, startPoint y: 119, endPoint x: 626, endPoint y: 118, distance: 311.2
click at [626, 118] on div "Vehicle is parked at [STREET_ADDRESS][PERSON_NAME] Enter address manually Selec…" at bounding box center [841, 327] width 485 height 580
type input "[STREET_ADDRESS][PERSON_NAME]"
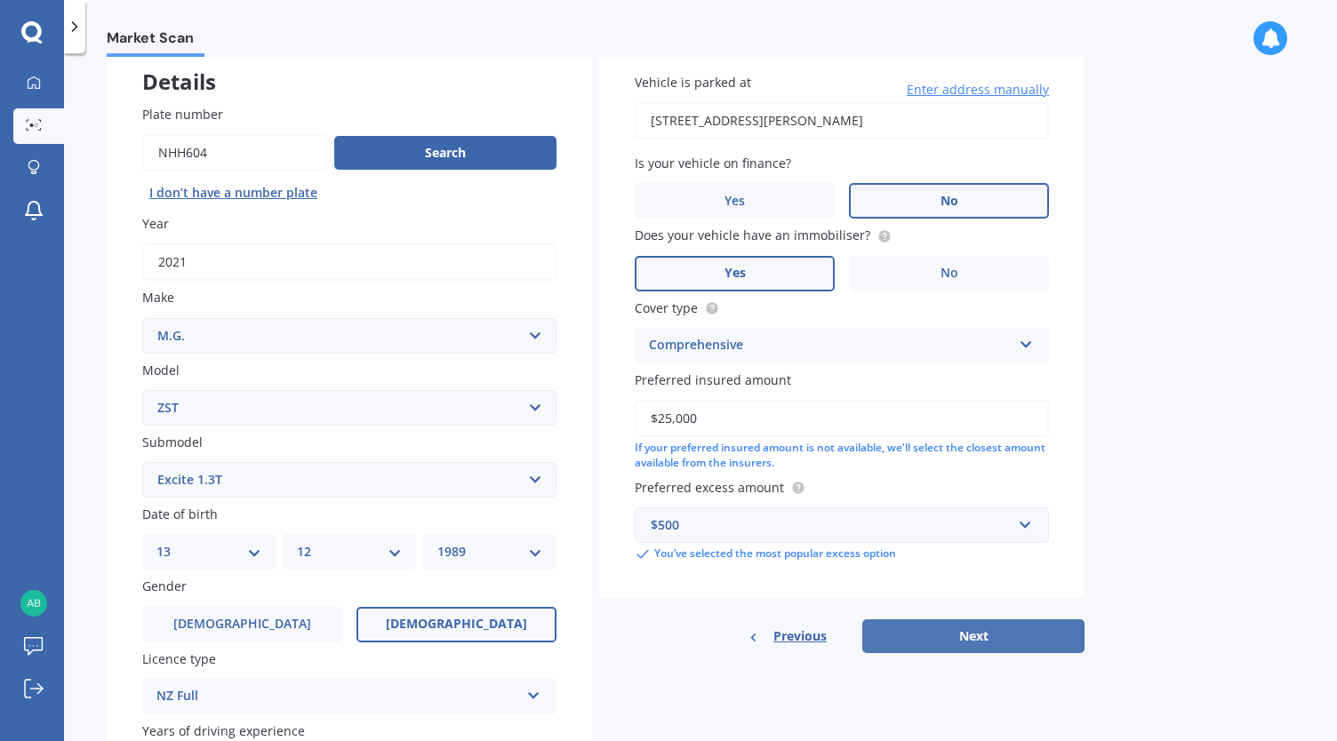
click at [923, 636] on button "Next" at bounding box center [973, 637] width 222 height 34
select select "13"
select select "12"
select select "1989"
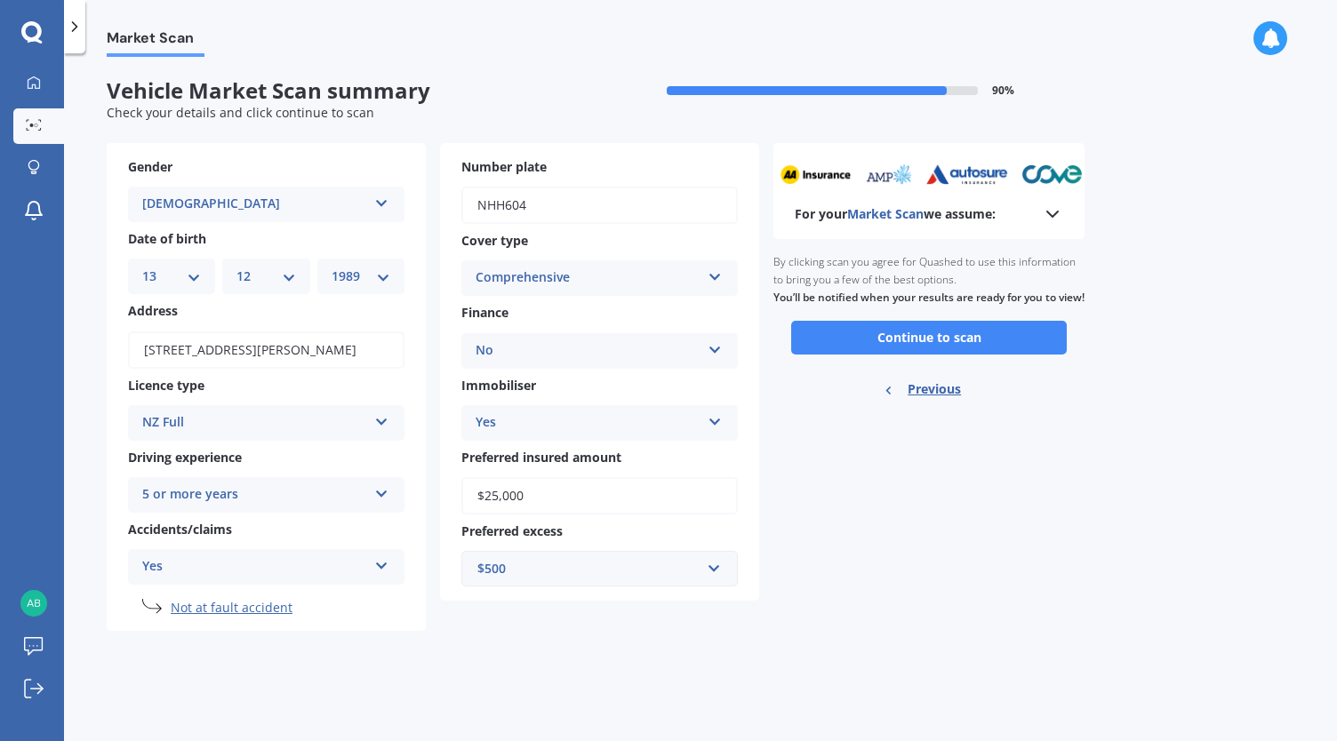
scroll to position [0, 0]
click at [990, 355] on button "Continue to scan" at bounding box center [929, 338] width 276 height 34
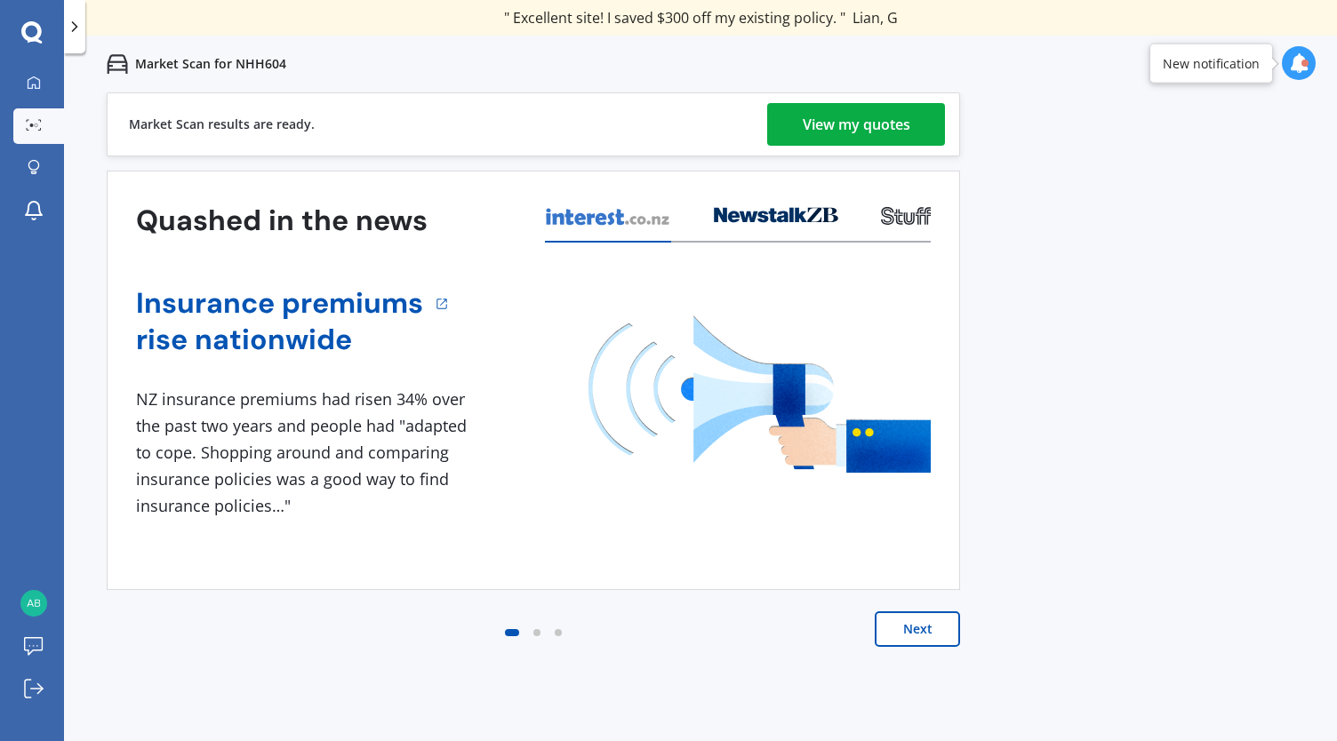
click at [871, 126] on div "View my quotes" at bounding box center [857, 124] width 108 height 43
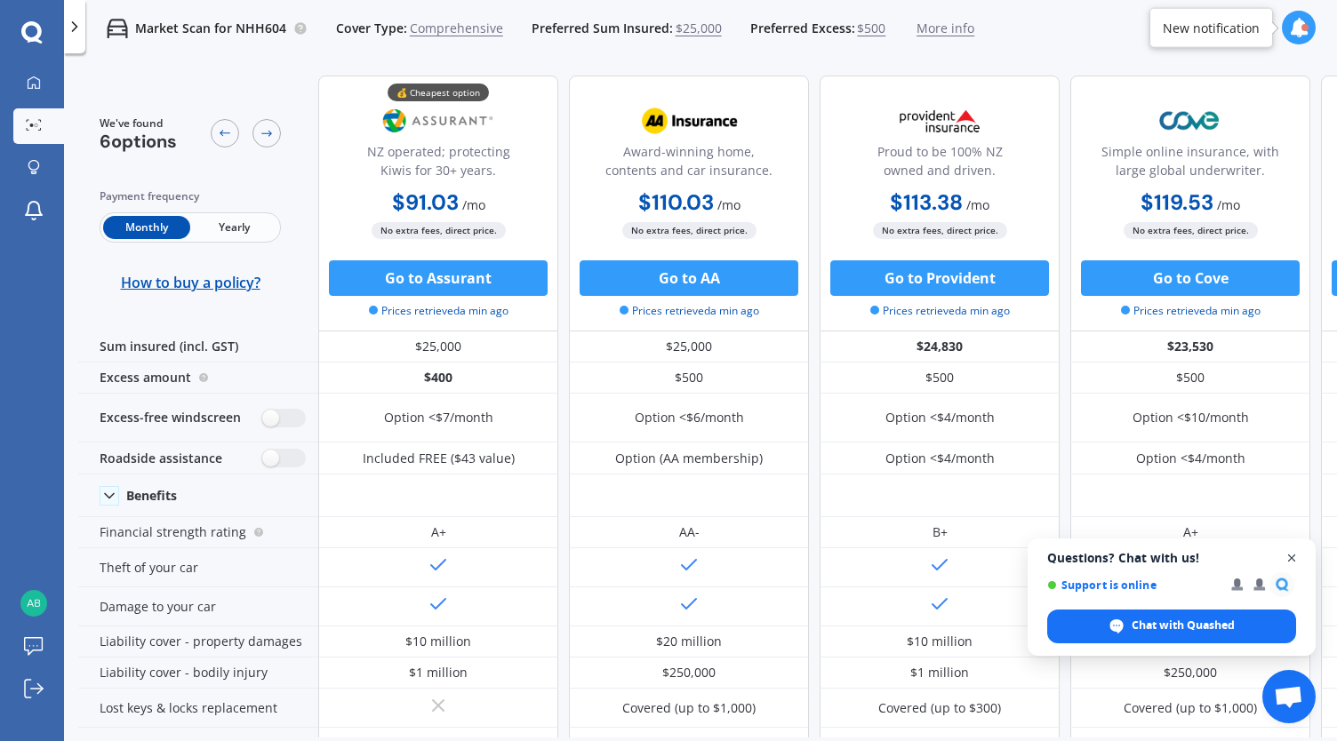
click at [1286, 557] on span "Close chat" at bounding box center [1292, 559] width 22 height 22
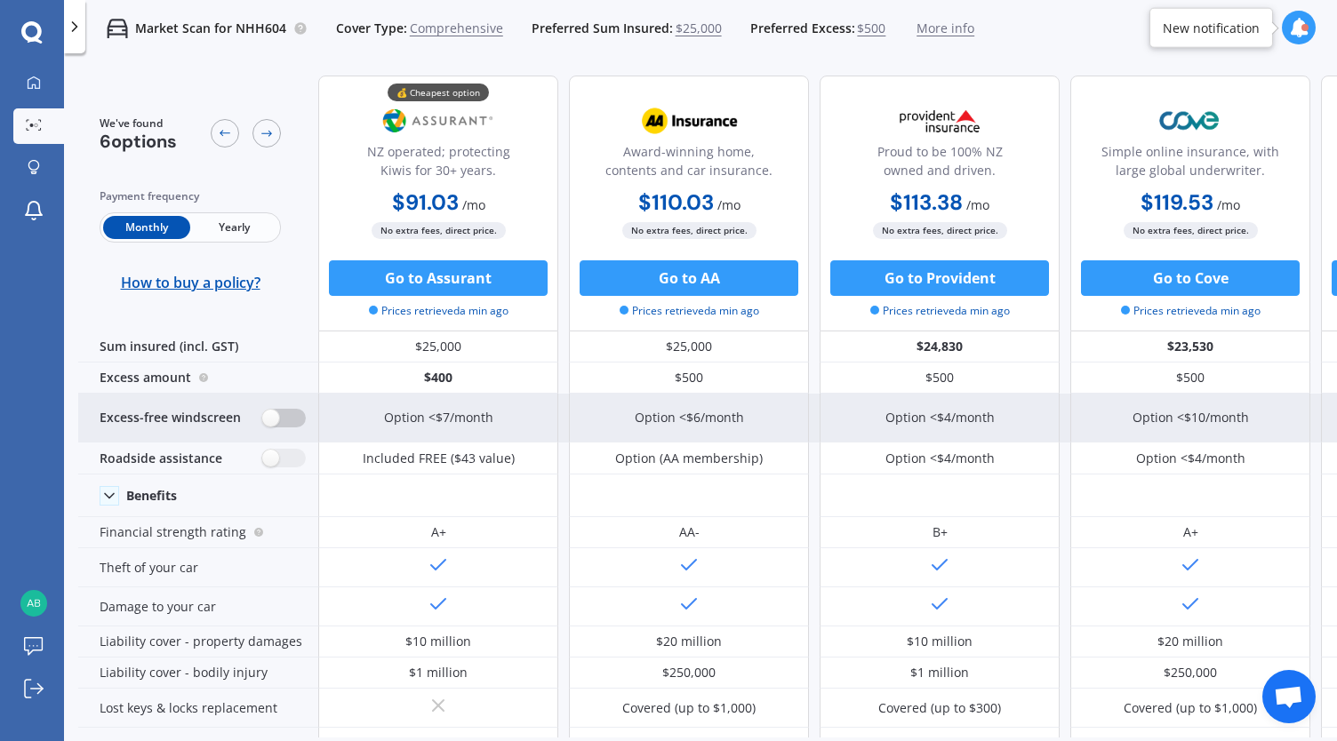
click at [287, 419] on label at bounding box center [284, 418] width 44 height 19
radio input "true"
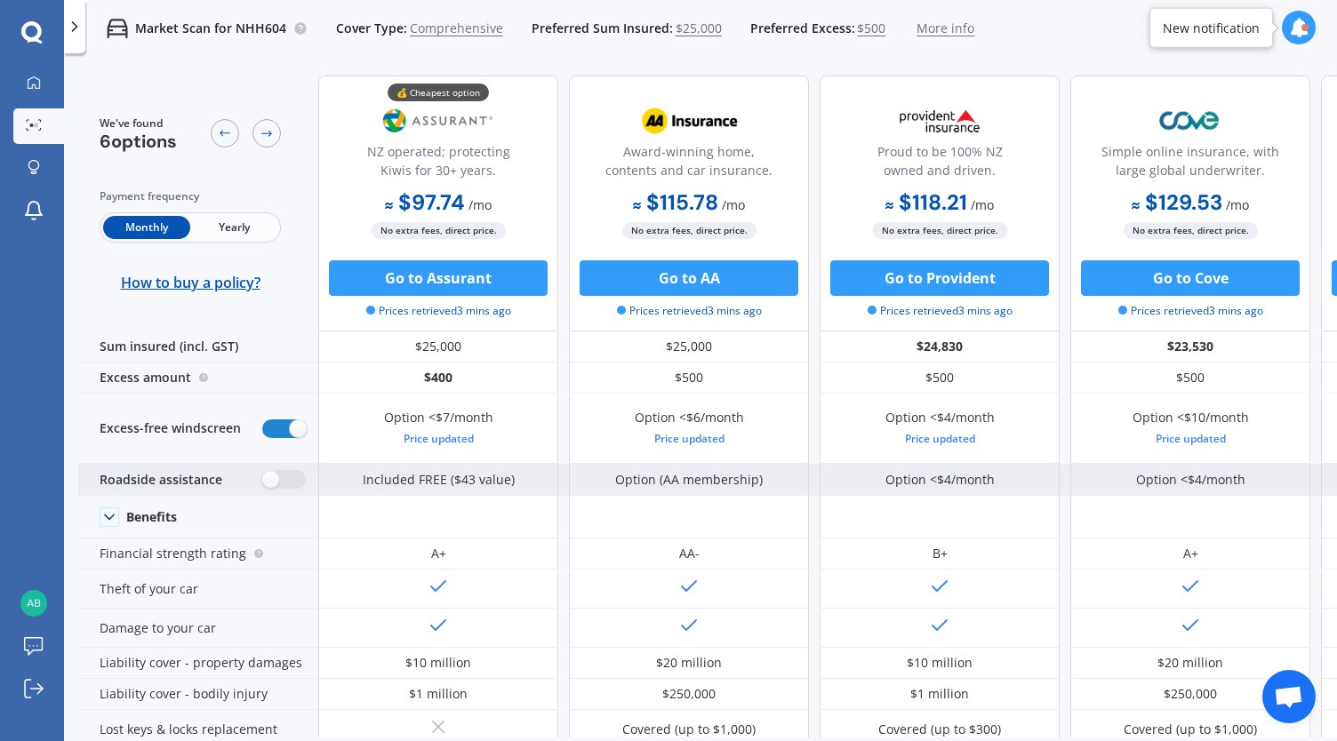
click at [278, 492] on div "Roadside assistance" at bounding box center [198, 480] width 240 height 32
click at [284, 481] on label at bounding box center [284, 479] width 44 height 19
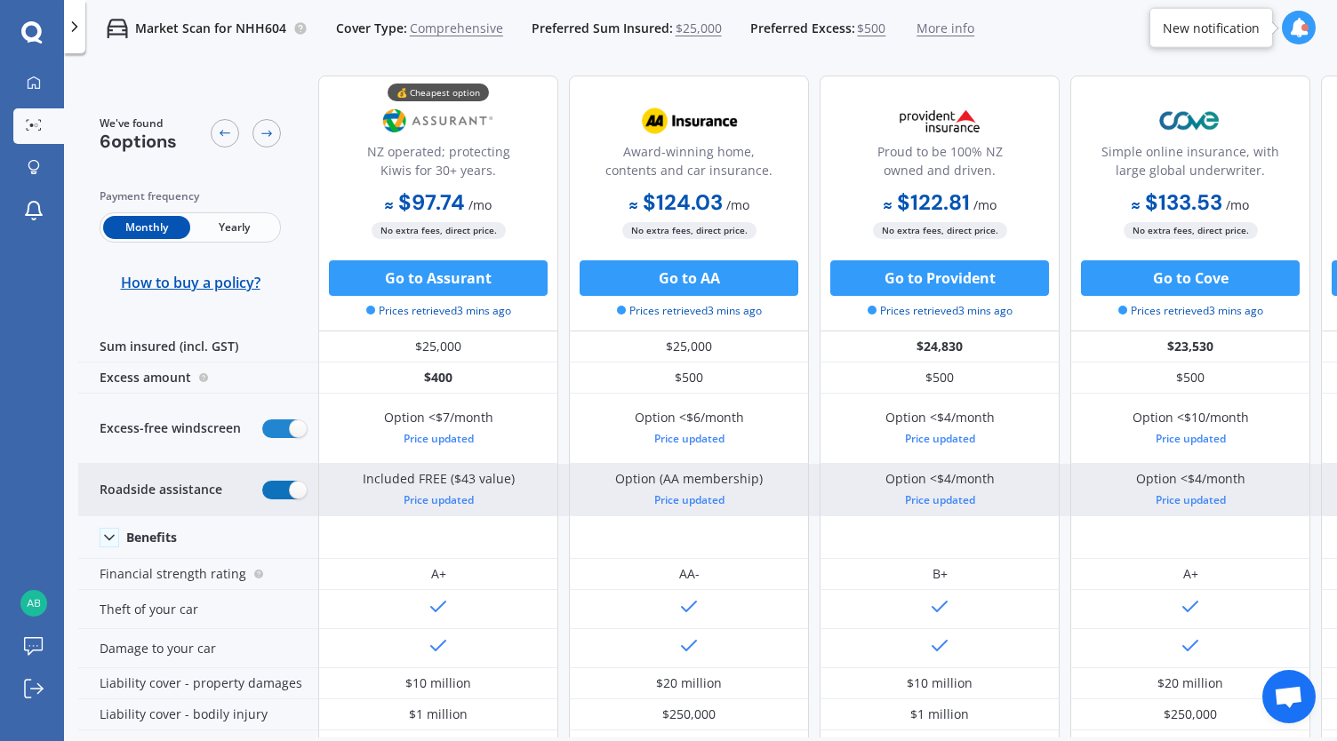
click at [284, 481] on label at bounding box center [284, 490] width 44 height 19
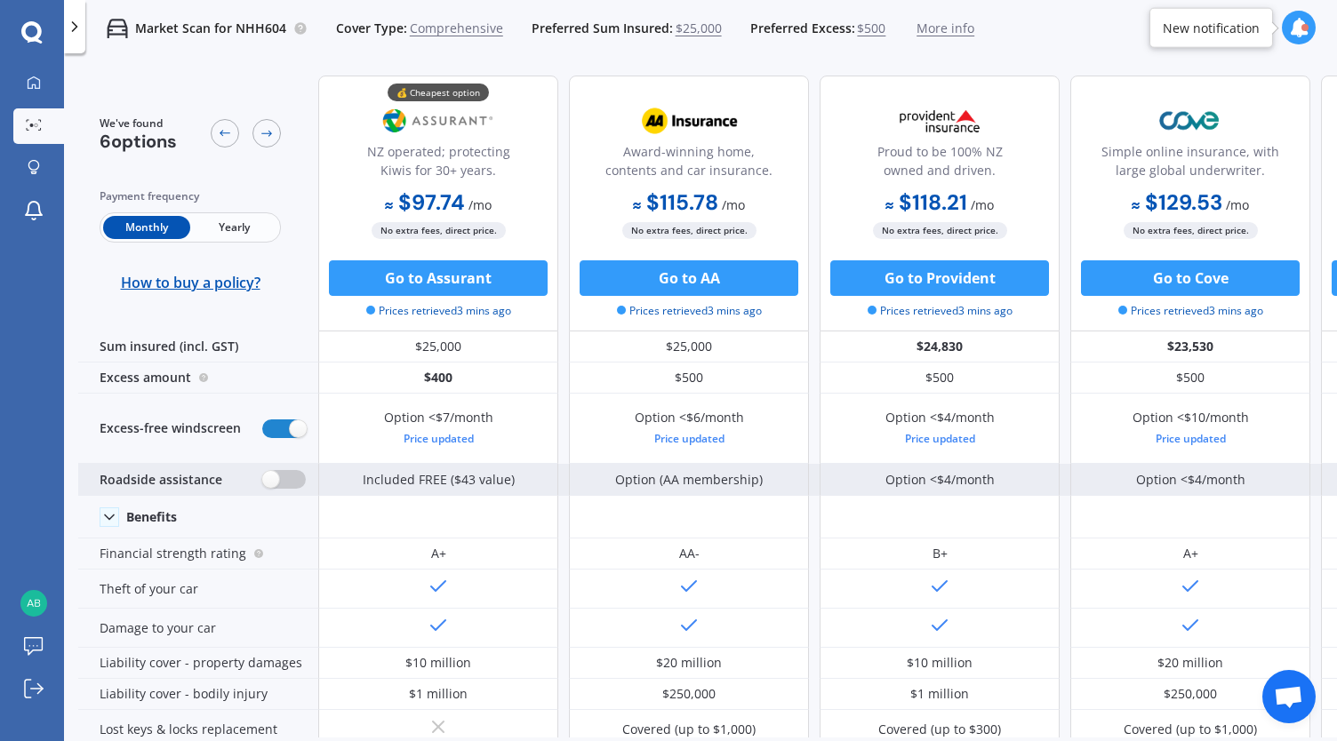
click at [284, 481] on label at bounding box center [284, 479] width 44 height 19
radio input "true"
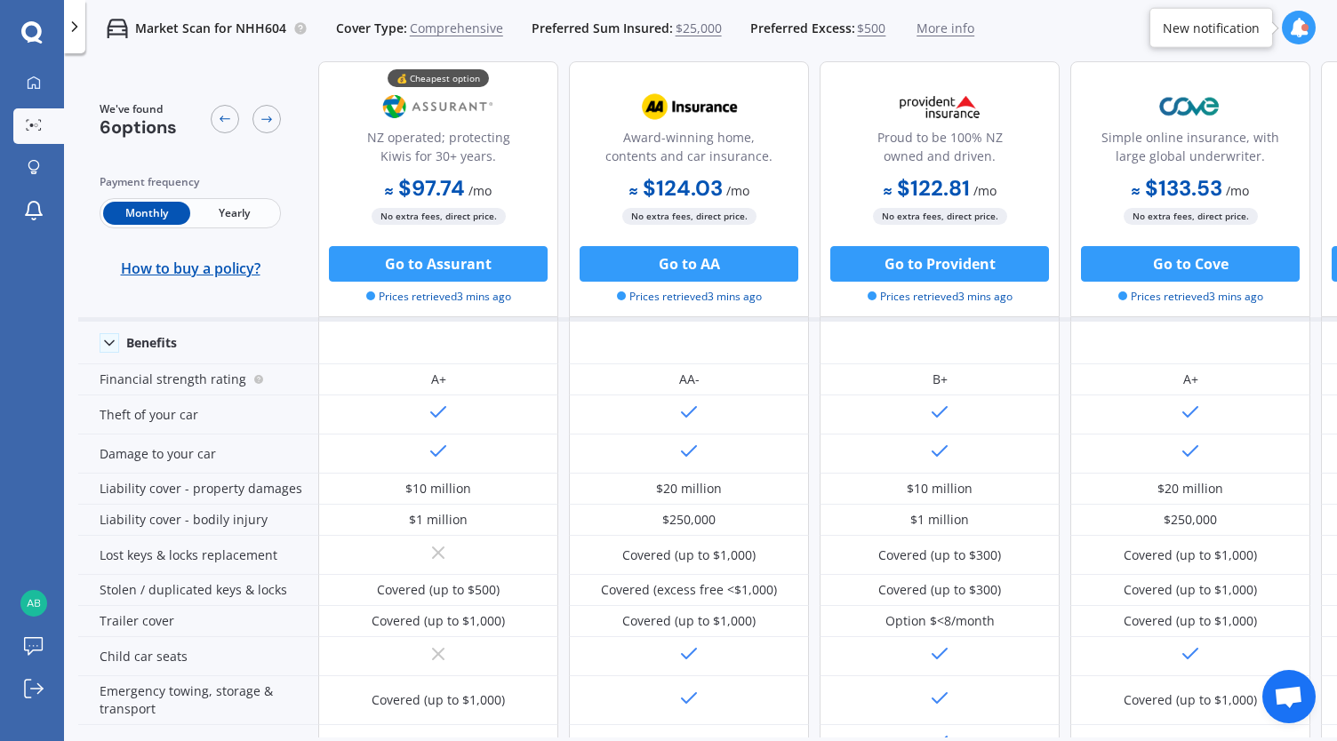
scroll to position [194, 0]
click at [71, 35] on icon at bounding box center [75, 27] width 18 height 18
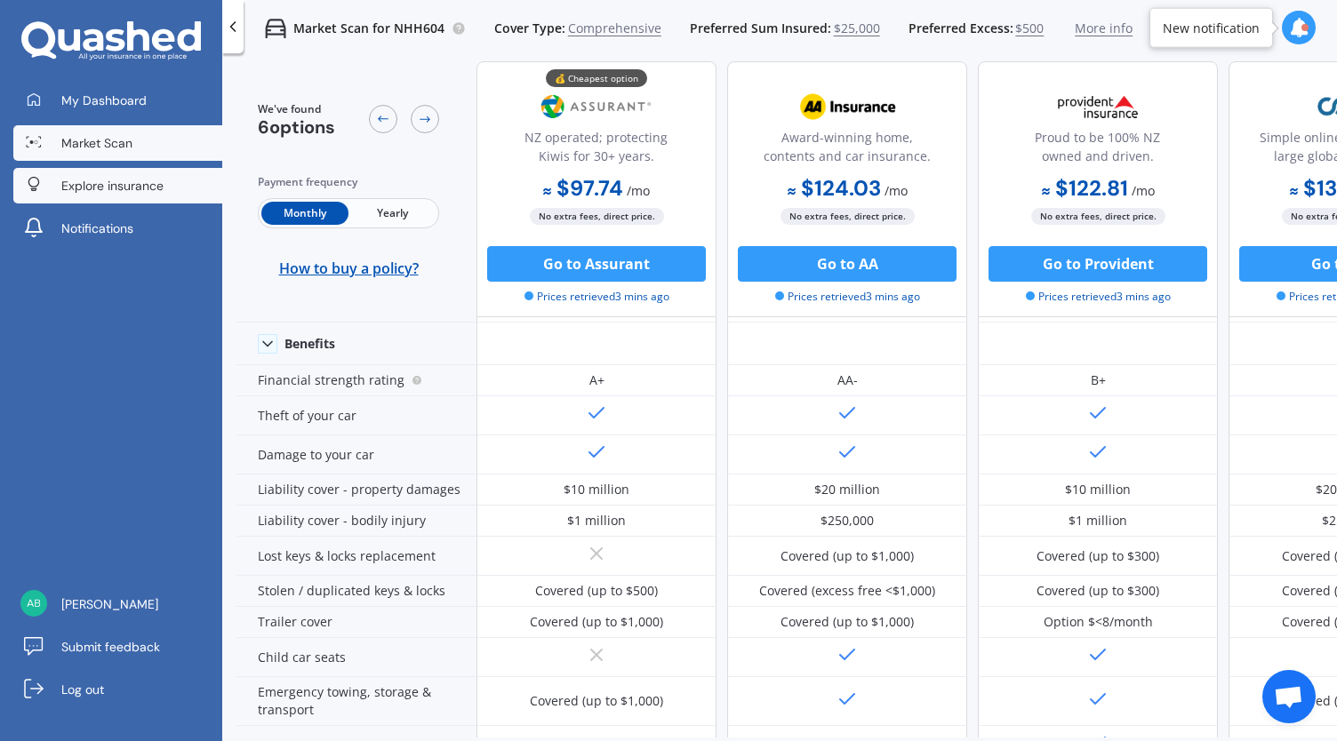
click at [136, 189] on span "Explore insurance" at bounding box center [112, 186] width 102 height 18
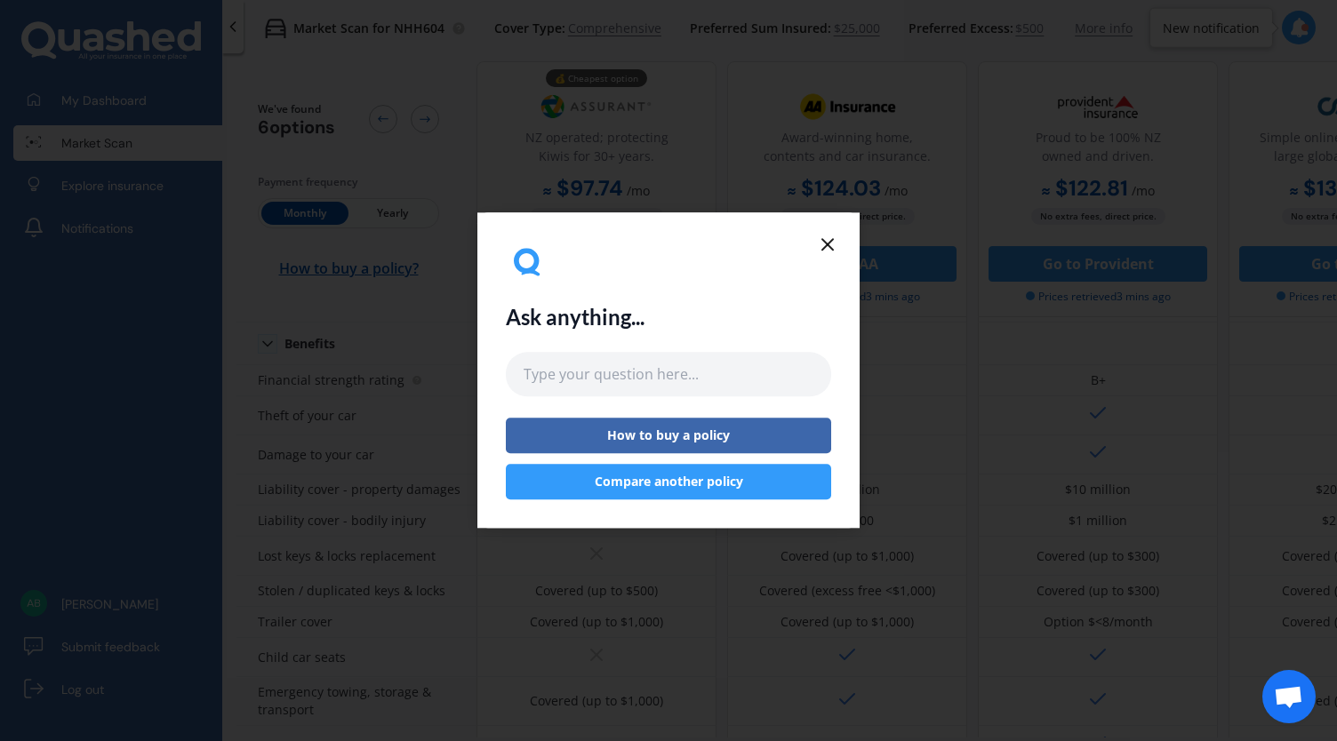
click at [653, 487] on button "Compare another policy" at bounding box center [668, 483] width 325 height 36
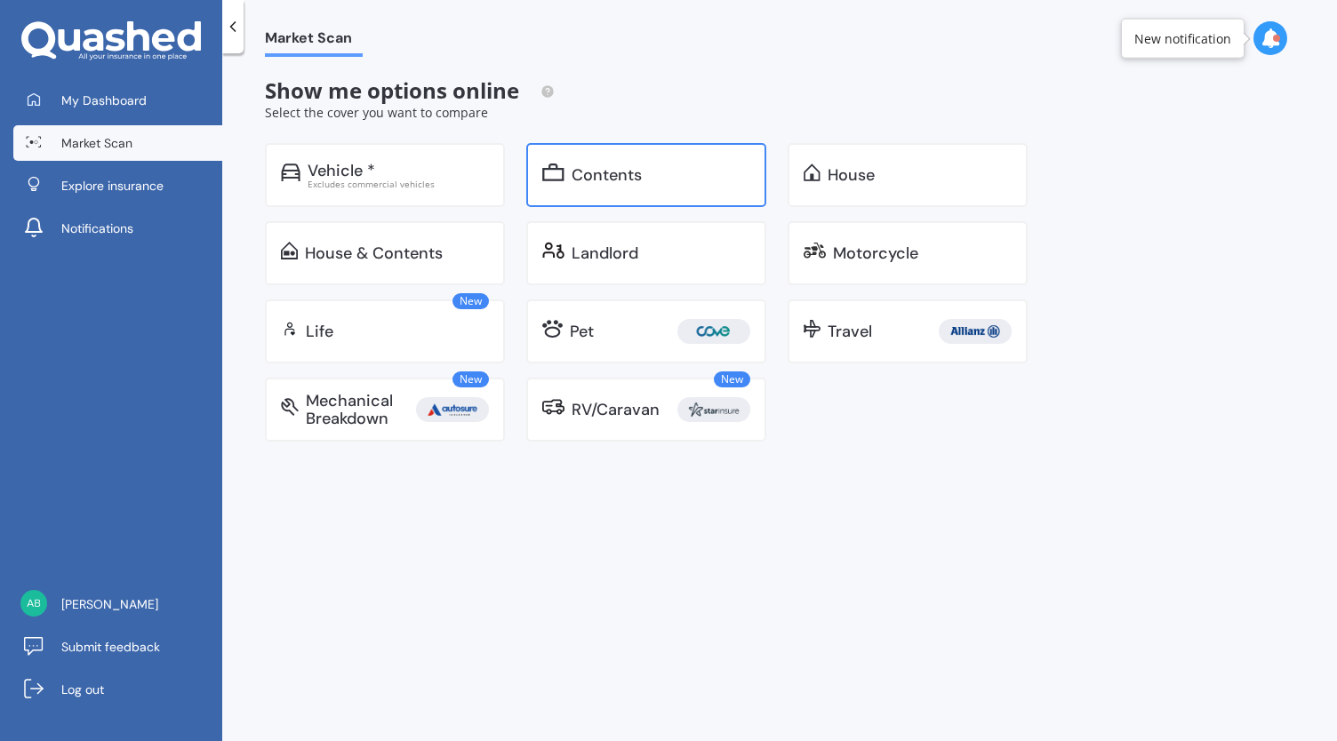
click at [569, 177] on div "Contents" at bounding box center [646, 175] width 240 height 64
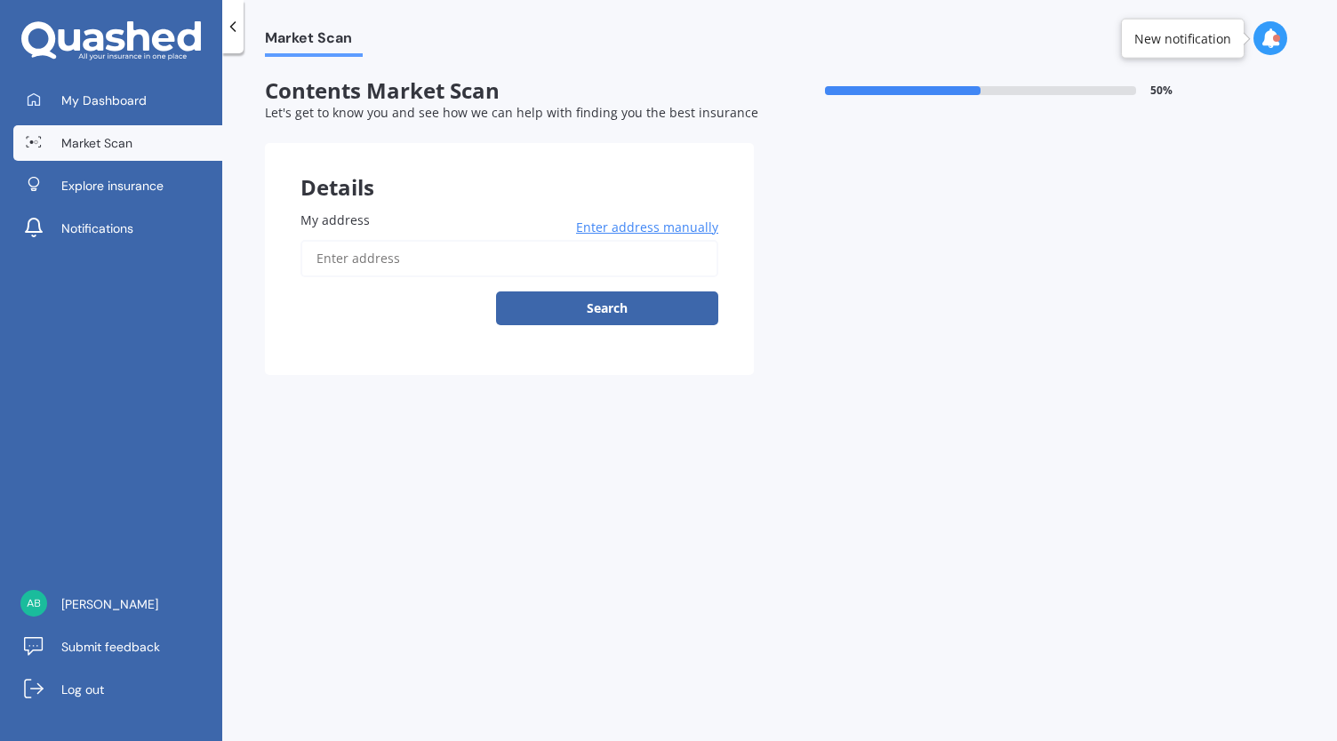
click at [548, 263] on input "My address" at bounding box center [509, 258] width 418 height 37
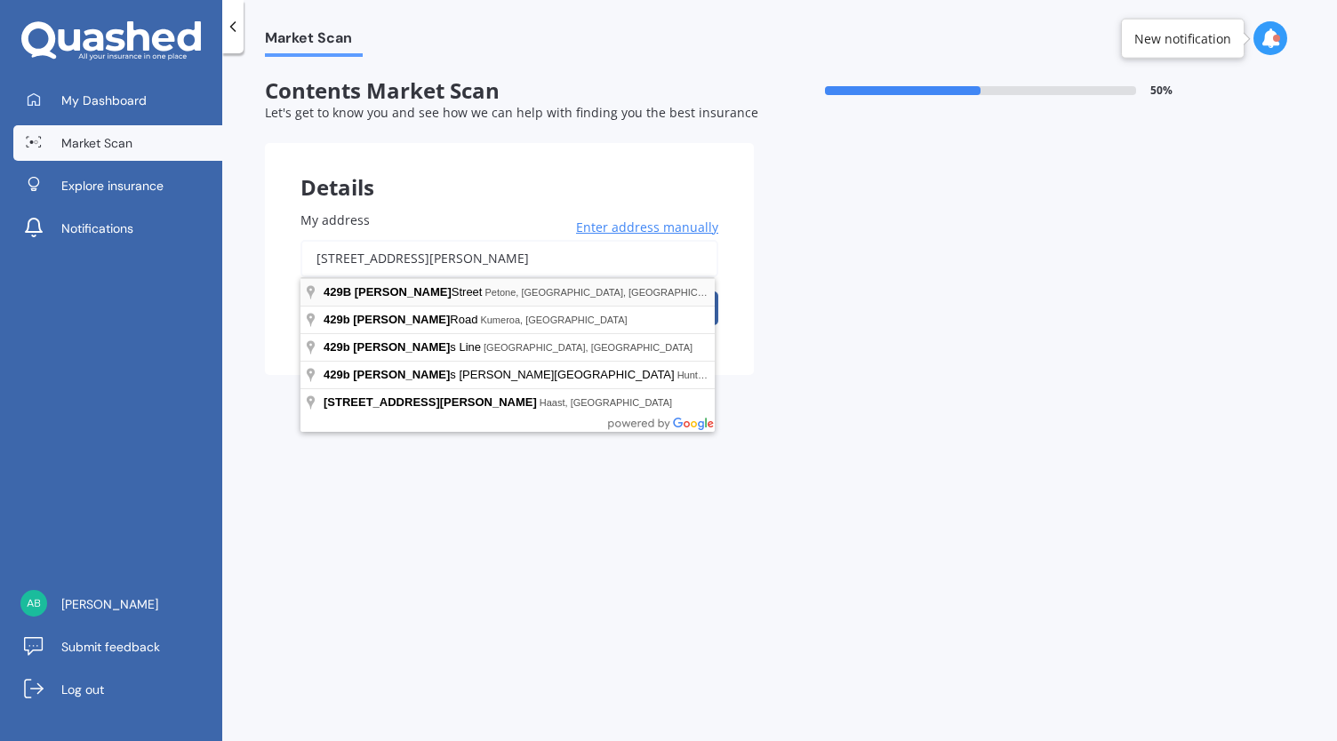
type input "[STREET_ADDRESS][PERSON_NAME]"
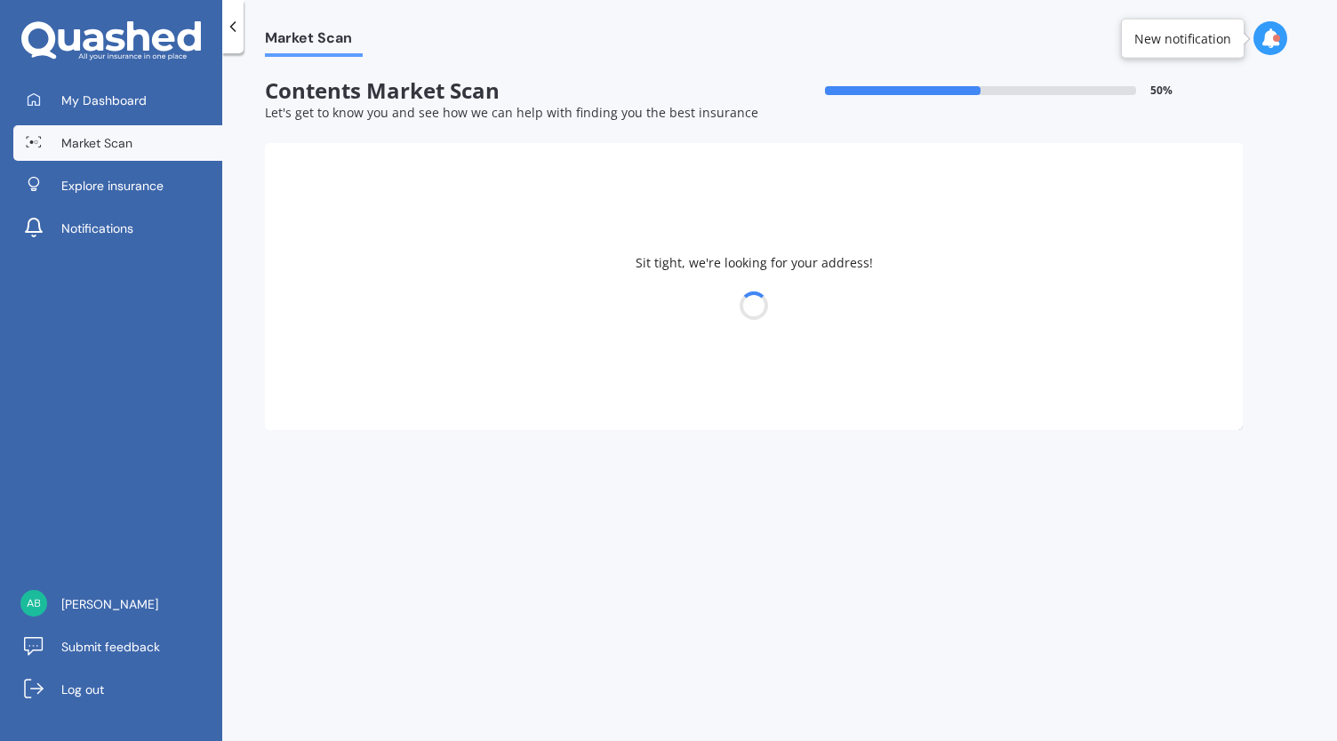
select select "13"
select select "12"
select select "1989"
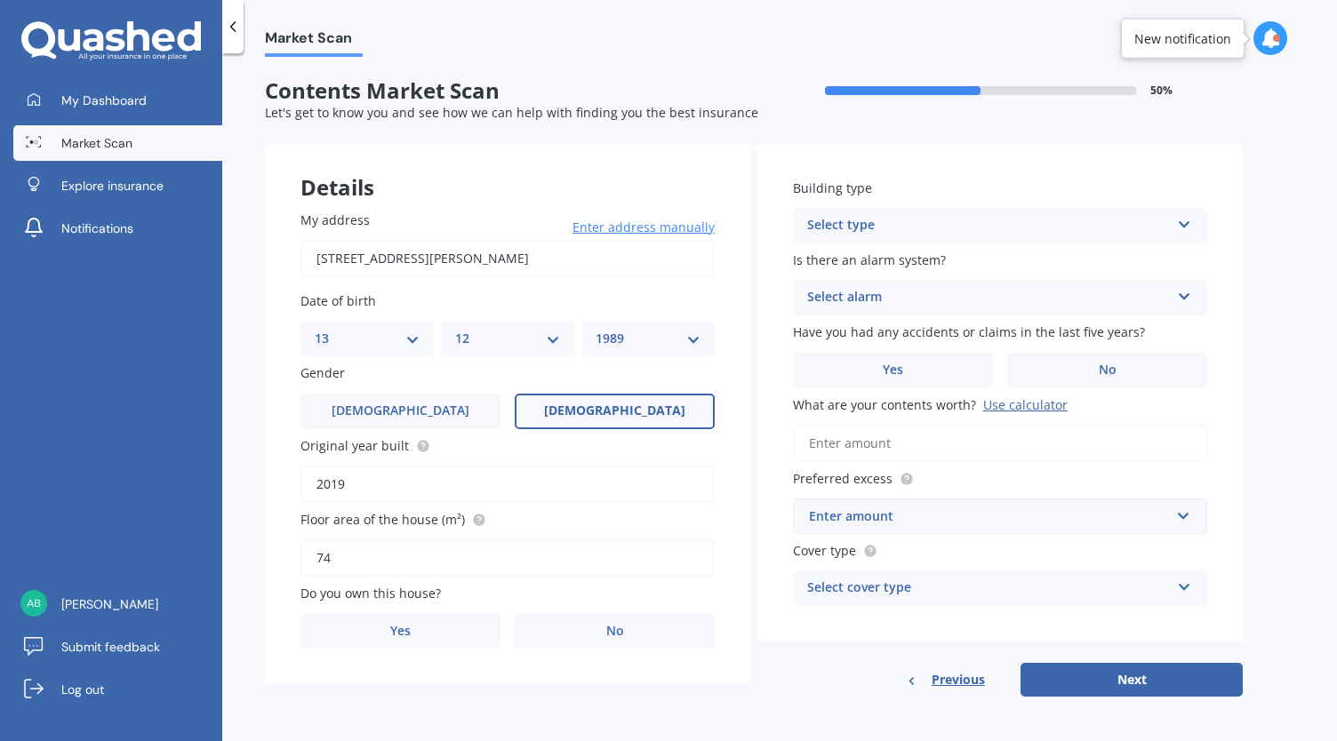
click at [411, 481] on input "2019" at bounding box center [507, 484] width 414 height 37
type input "2020"
click at [432, 637] on label "Yes" at bounding box center [400, 631] width 200 height 36
click at [0, 0] on input "Yes" at bounding box center [0, 0] width 0 height 0
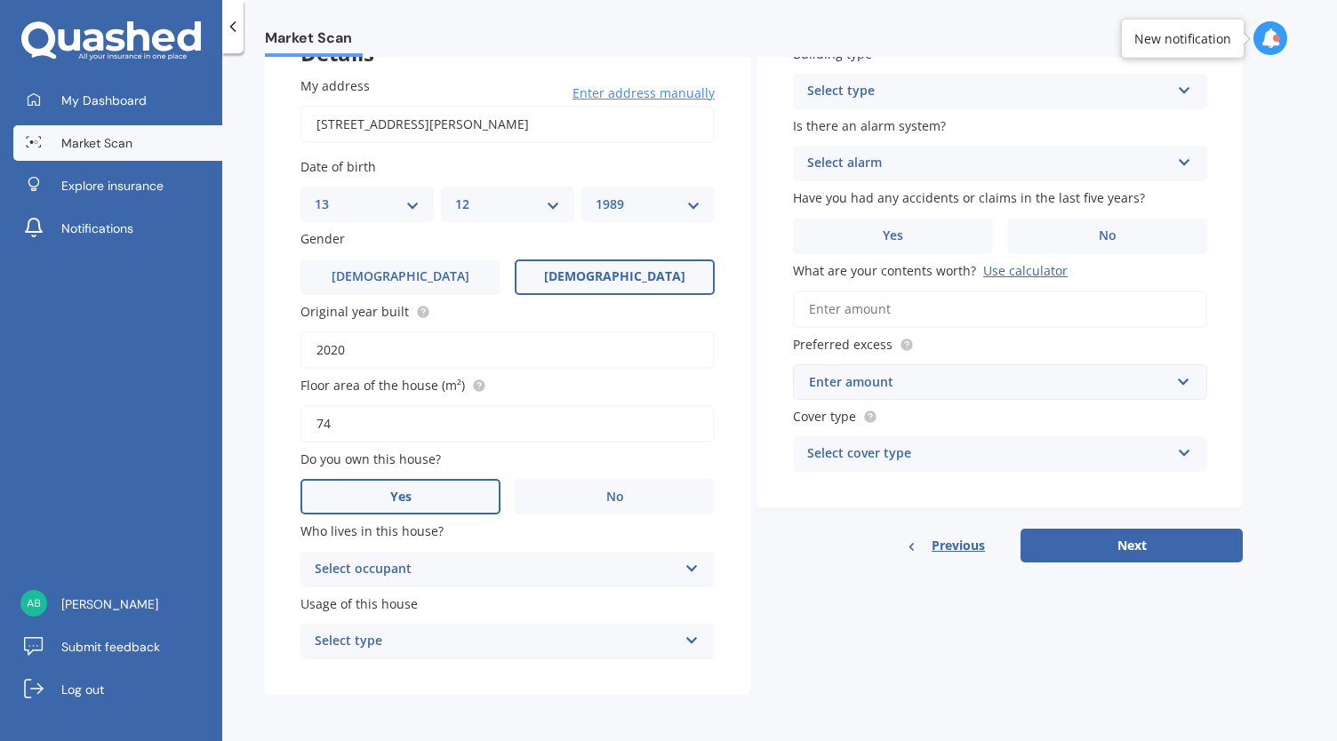
click at [494, 565] on div "Select occupant" at bounding box center [496, 569] width 363 height 21
click at [441, 607] on div "Owner" at bounding box center [507, 605] width 413 height 32
click at [421, 649] on div "Select type" at bounding box center [496, 641] width 363 height 21
click at [410, 684] on div "Permanent" at bounding box center [507, 677] width 413 height 32
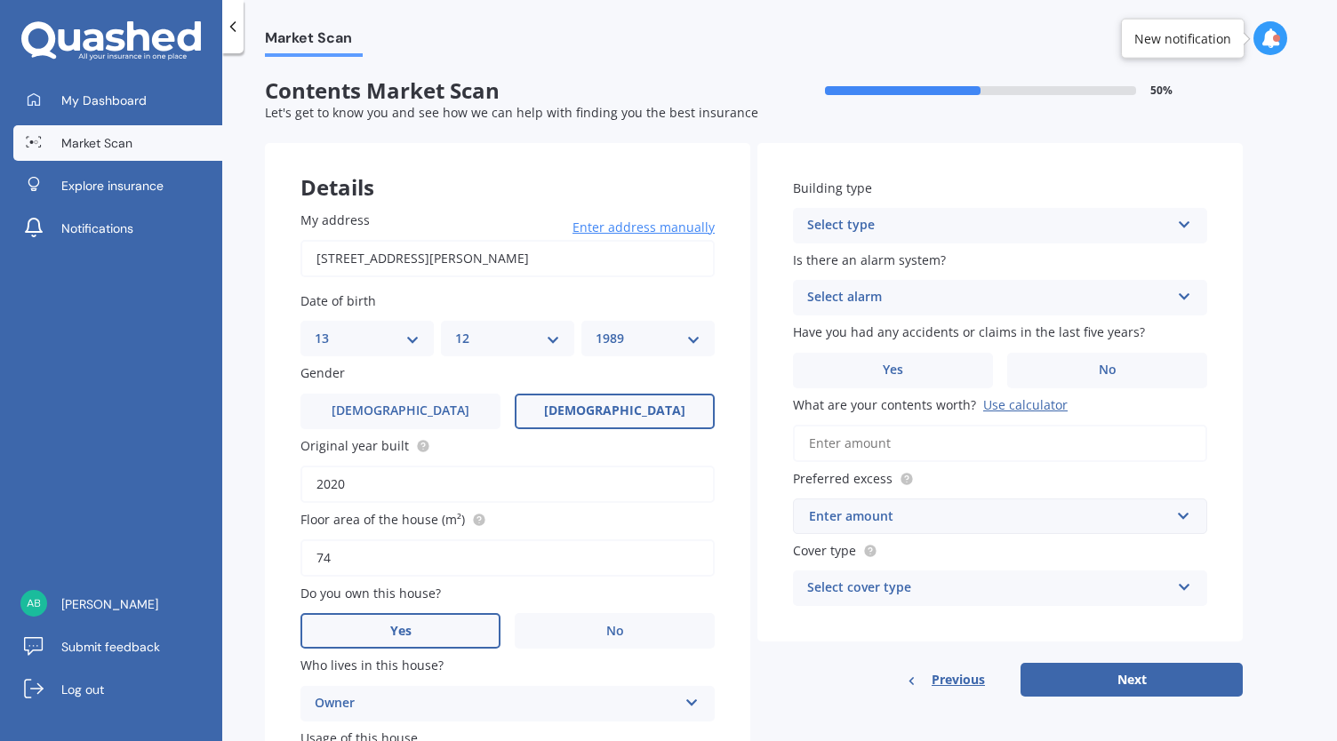
click at [914, 228] on div "Select type" at bounding box center [988, 225] width 363 height 21
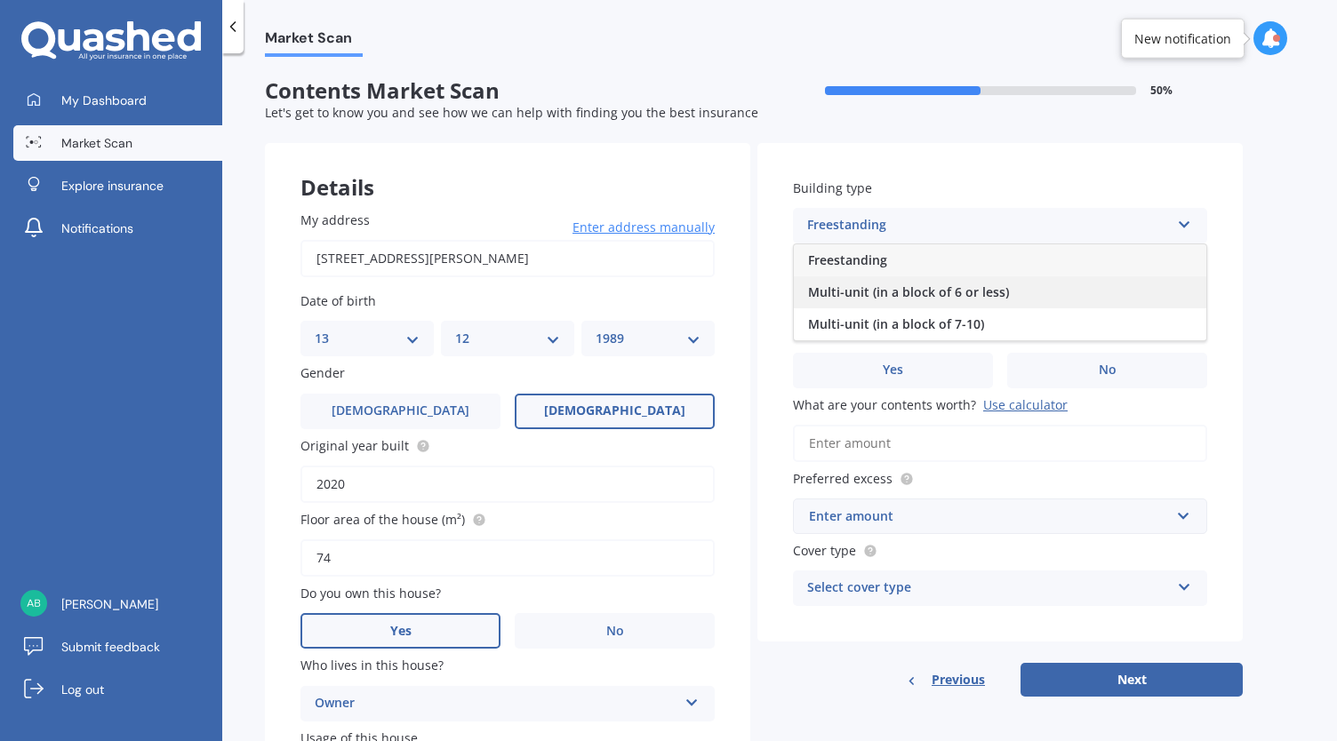
click at [909, 286] on span "Multi-unit (in a block of 6 or less)" at bounding box center [908, 292] width 201 height 17
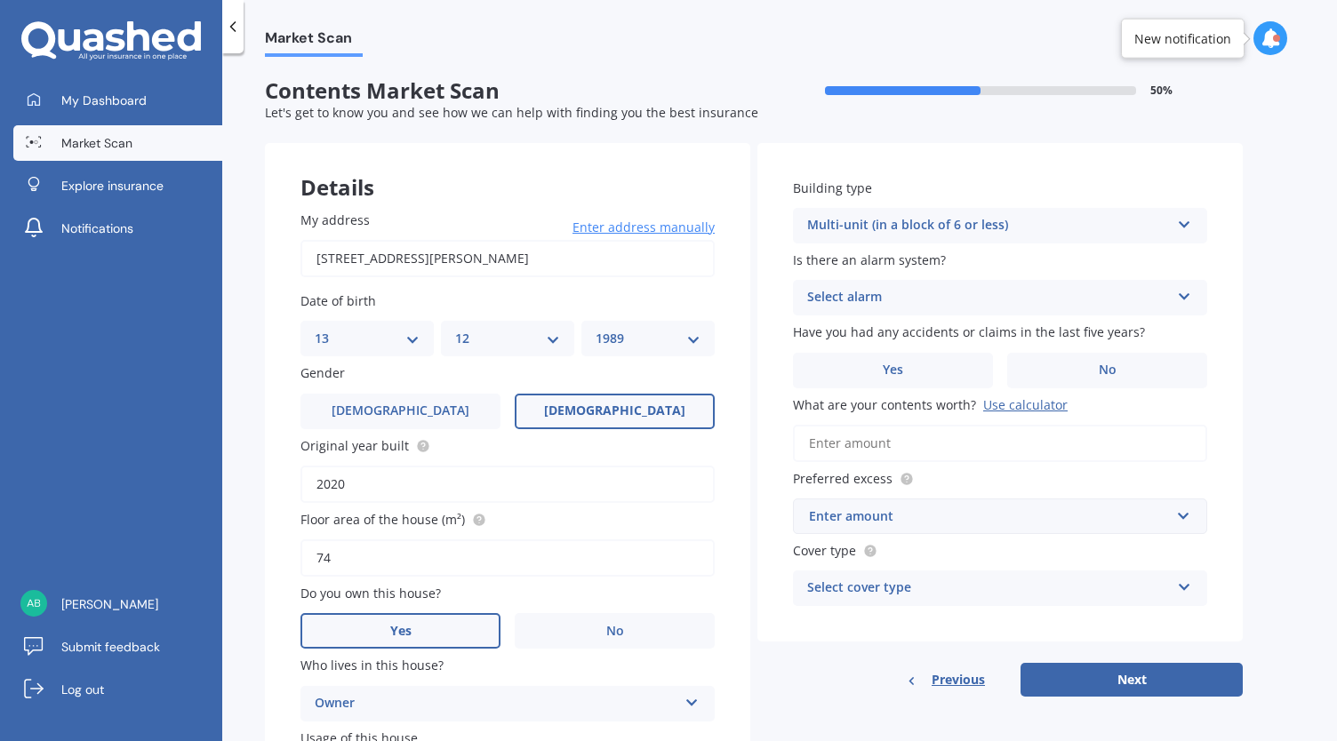
click at [894, 288] on div "Select alarm" at bounding box center [988, 297] width 363 height 21
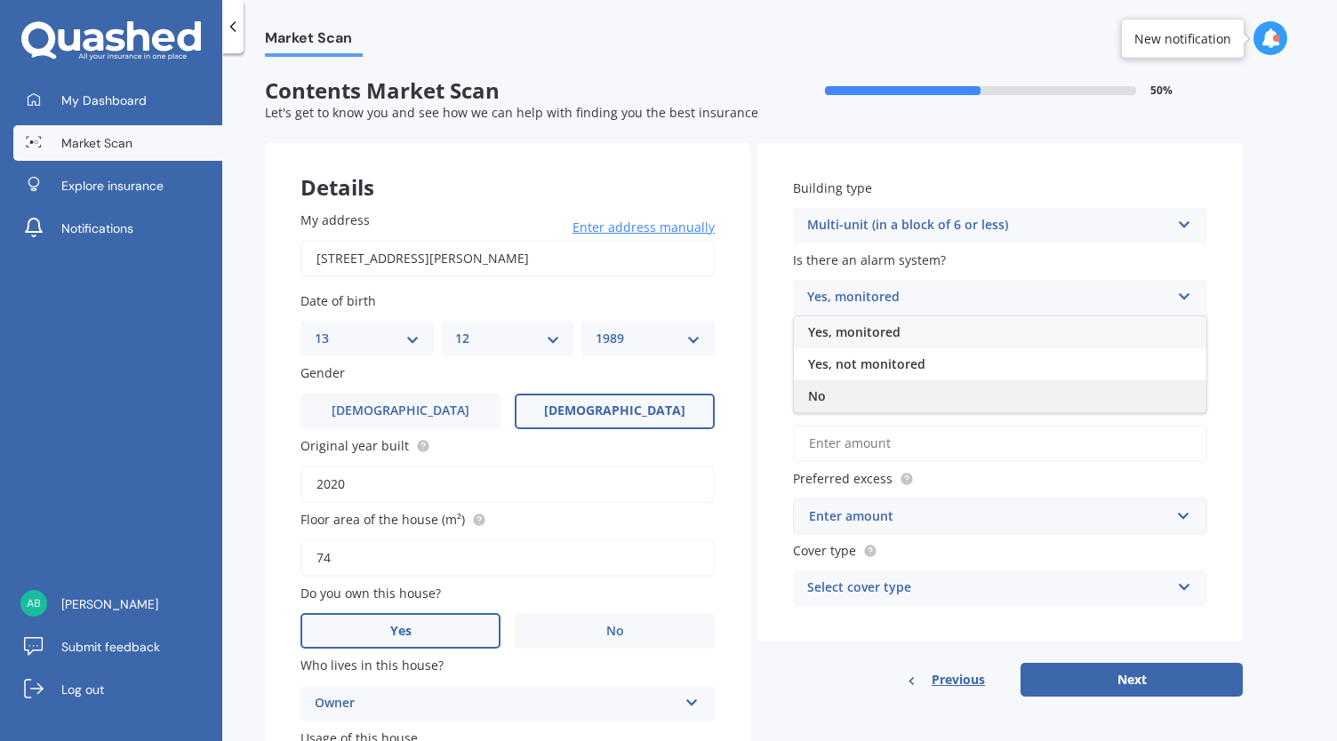
click at [844, 391] on div "No" at bounding box center [1000, 396] width 413 height 32
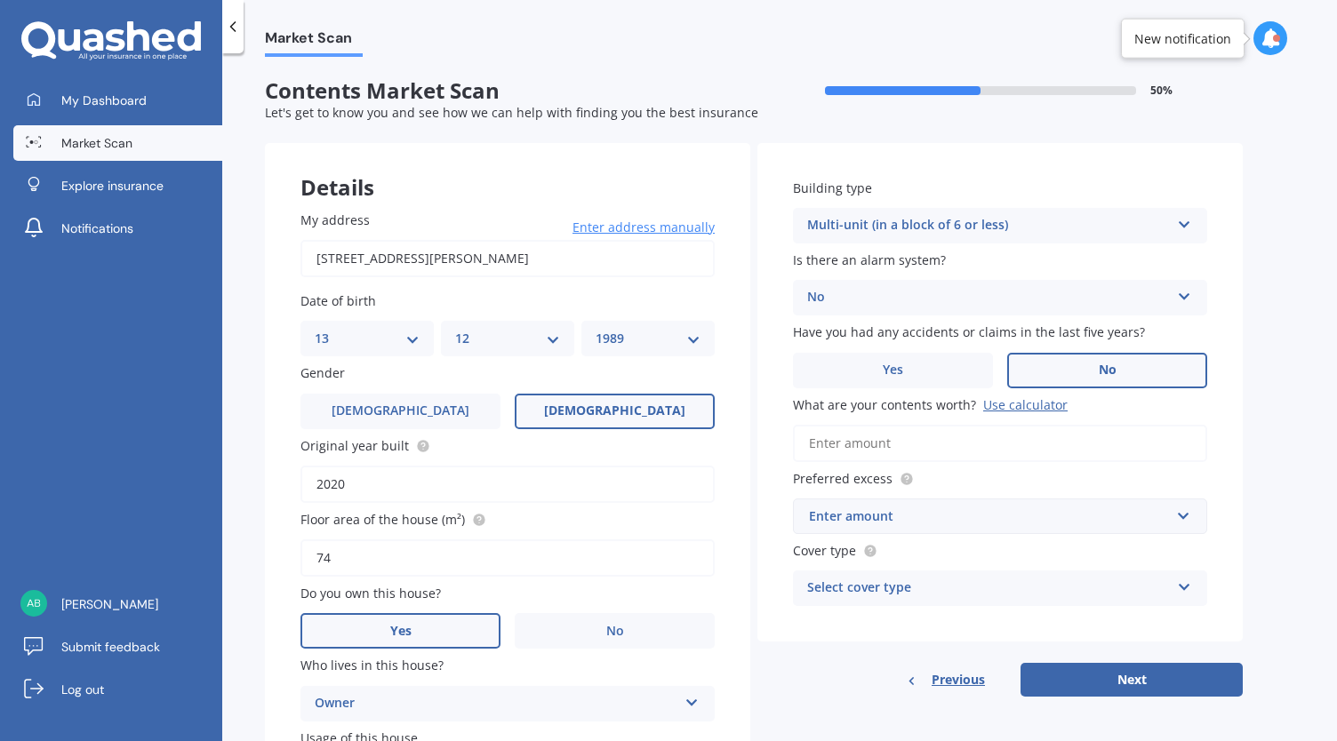
click at [1063, 376] on label "No" at bounding box center [1107, 371] width 200 height 36
click at [0, 0] on input "No" at bounding box center [0, 0] width 0 height 0
click at [973, 444] on input "What are your contents worth? Use calculator" at bounding box center [1000, 443] width 414 height 37
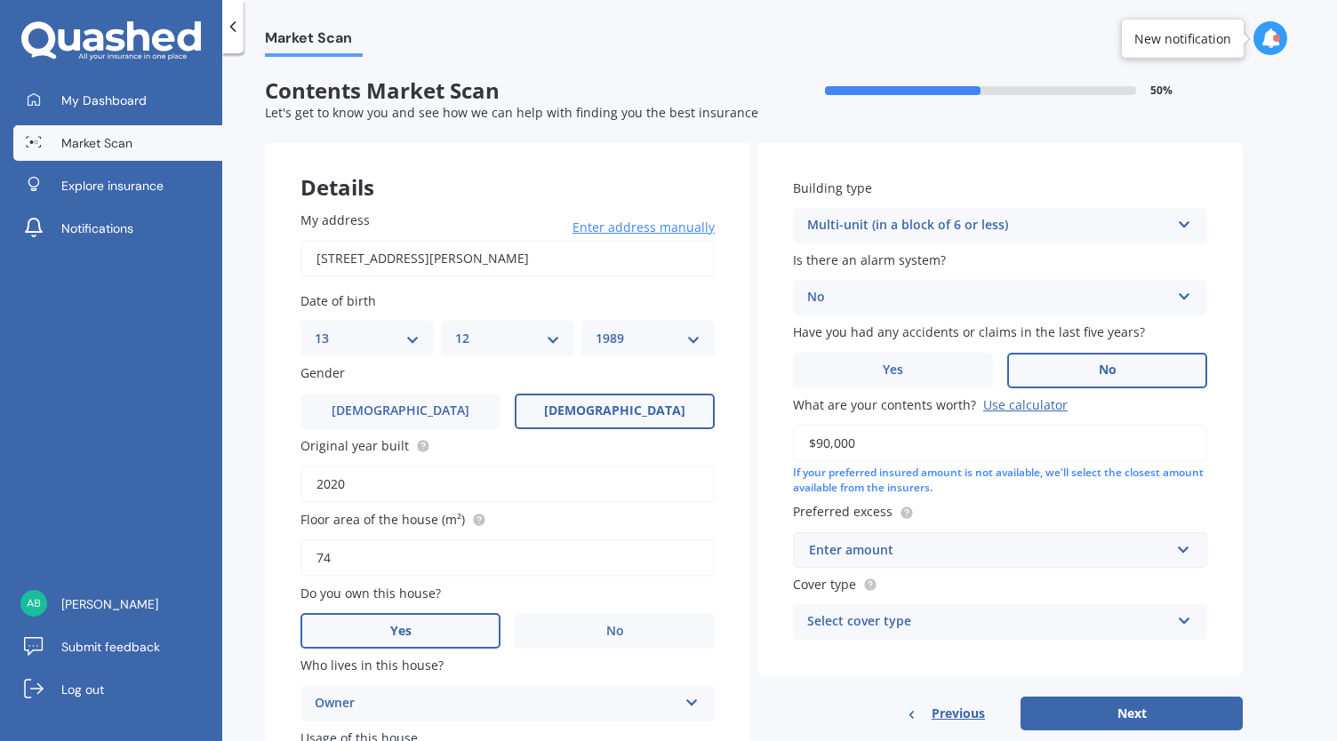
type input "$90,000"
click at [953, 557] on div "Enter amount" at bounding box center [989, 551] width 361 height 20
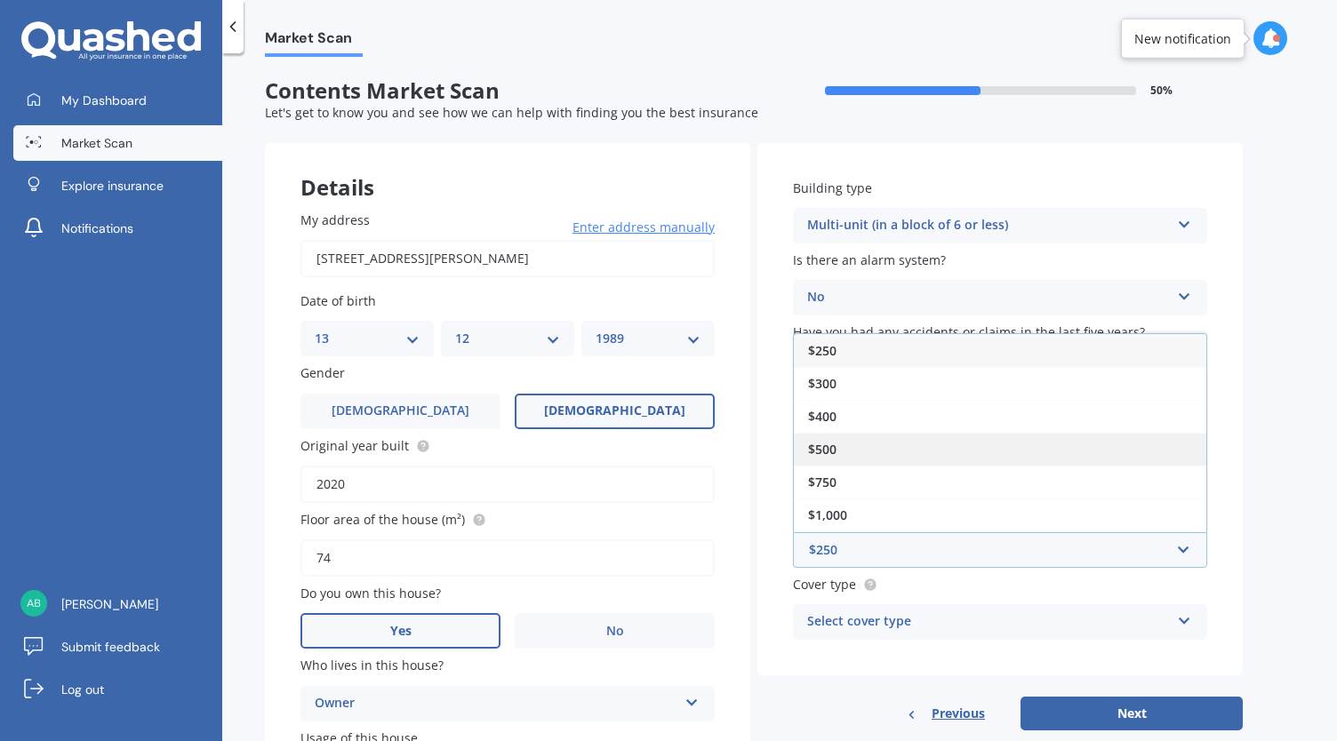
click at [882, 449] on div "$500" at bounding box center [1000, 449] width 413 height 33
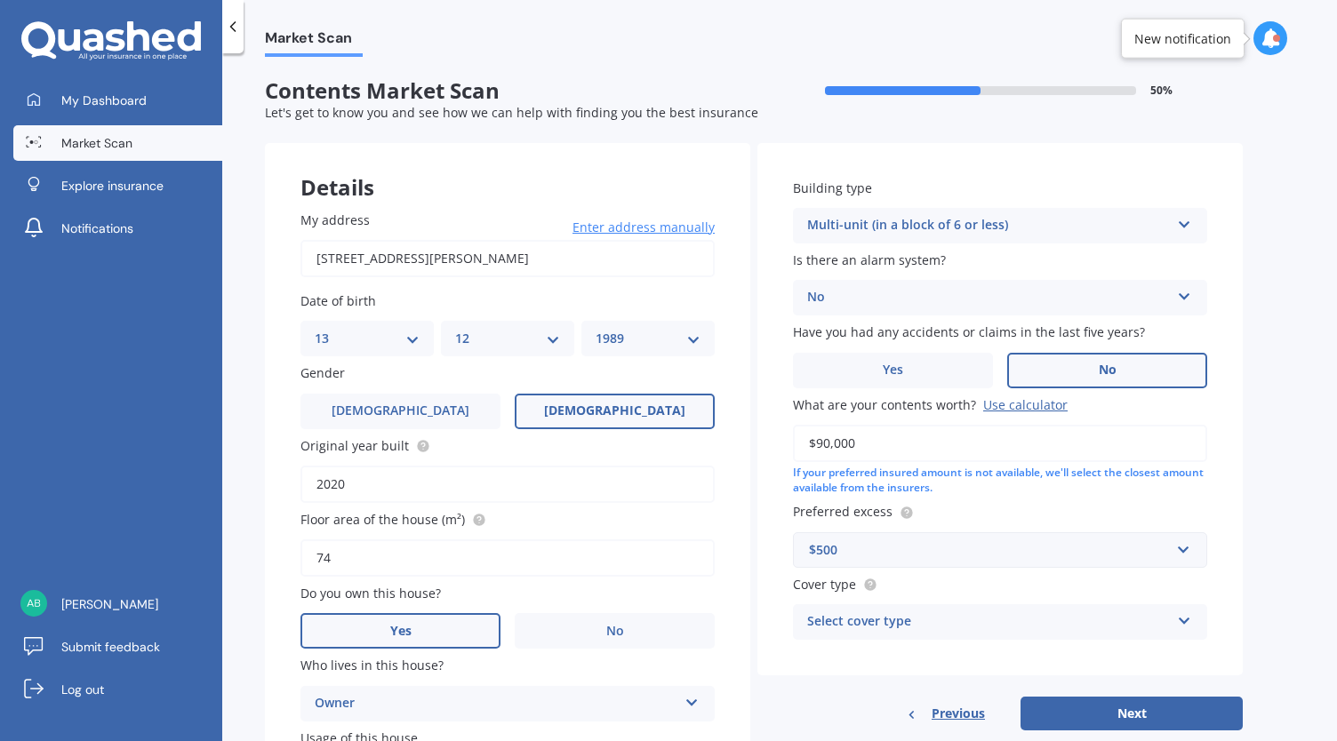
click at [868, 630] on div "Select cover type" at bounding box center [988, 622] width 363 height 21
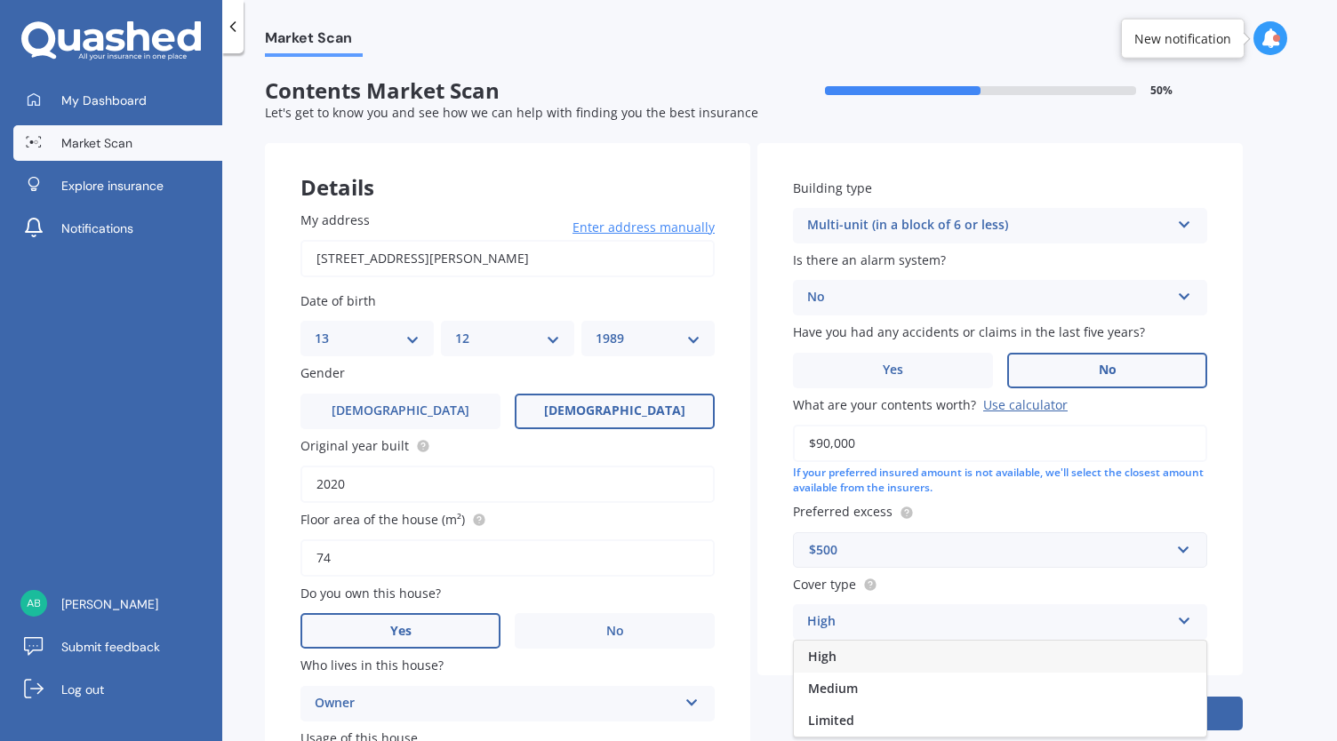
click at [856, 653] on div "High" at bounding box center [1000, 657] width 413 height 32
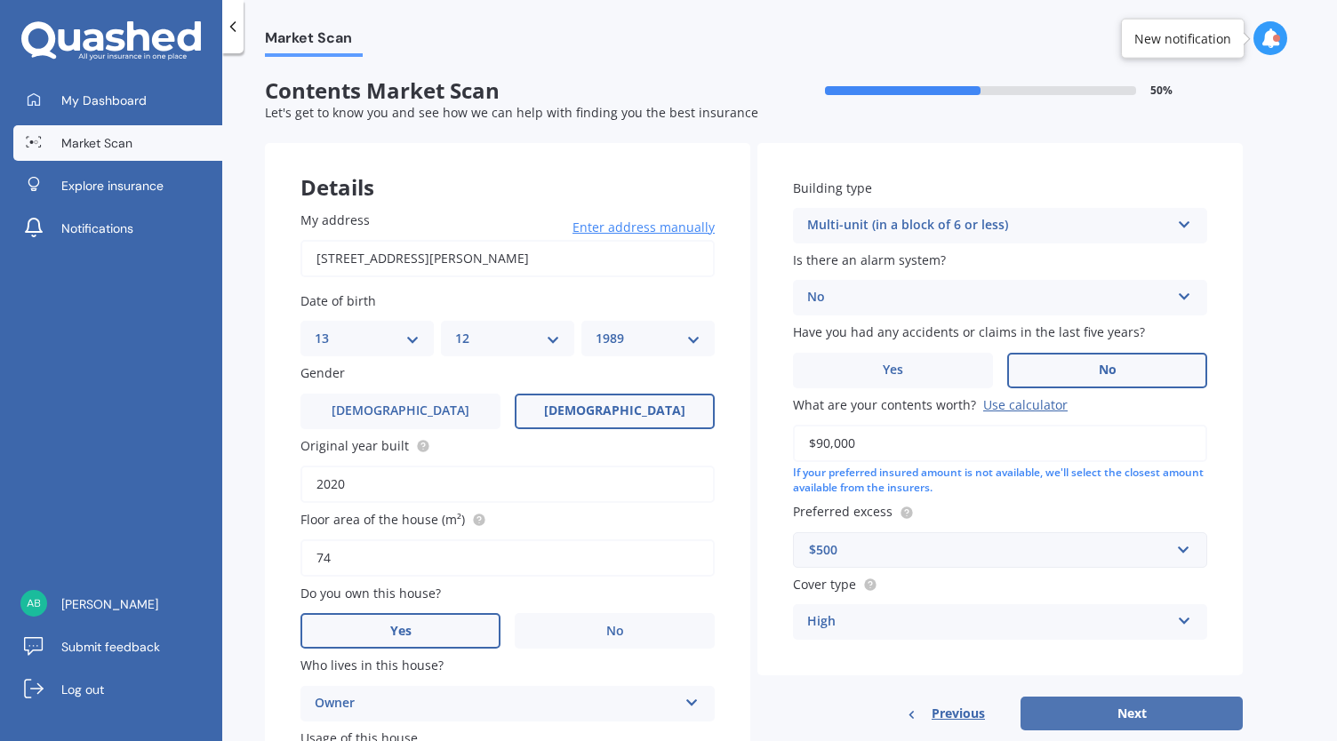
click at [1081, 712] on button "Next" at bounding box center [1132, 714] width 222 height 34
select select "13"
select select "12"
select select "1989"
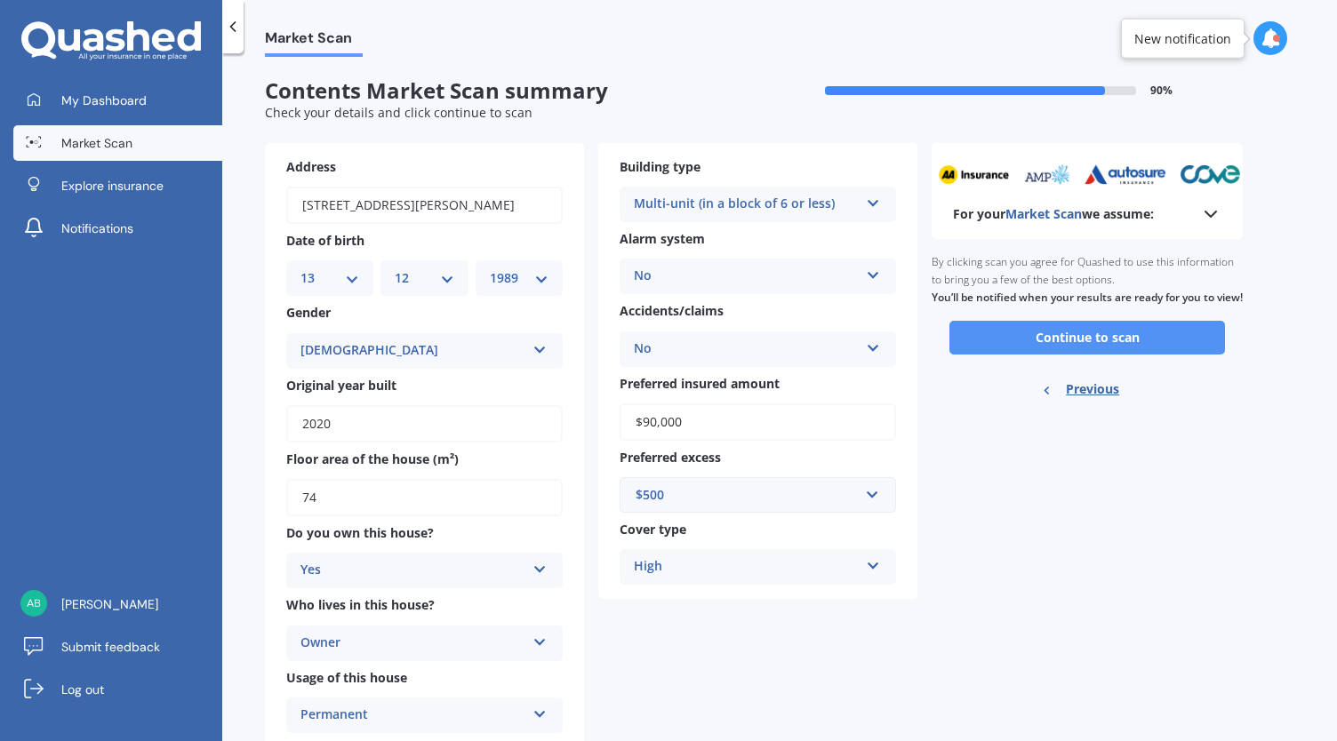
click at [1045, 344] on button "Continue to scan" at bounding box center [1087, 338] width 276 height 34
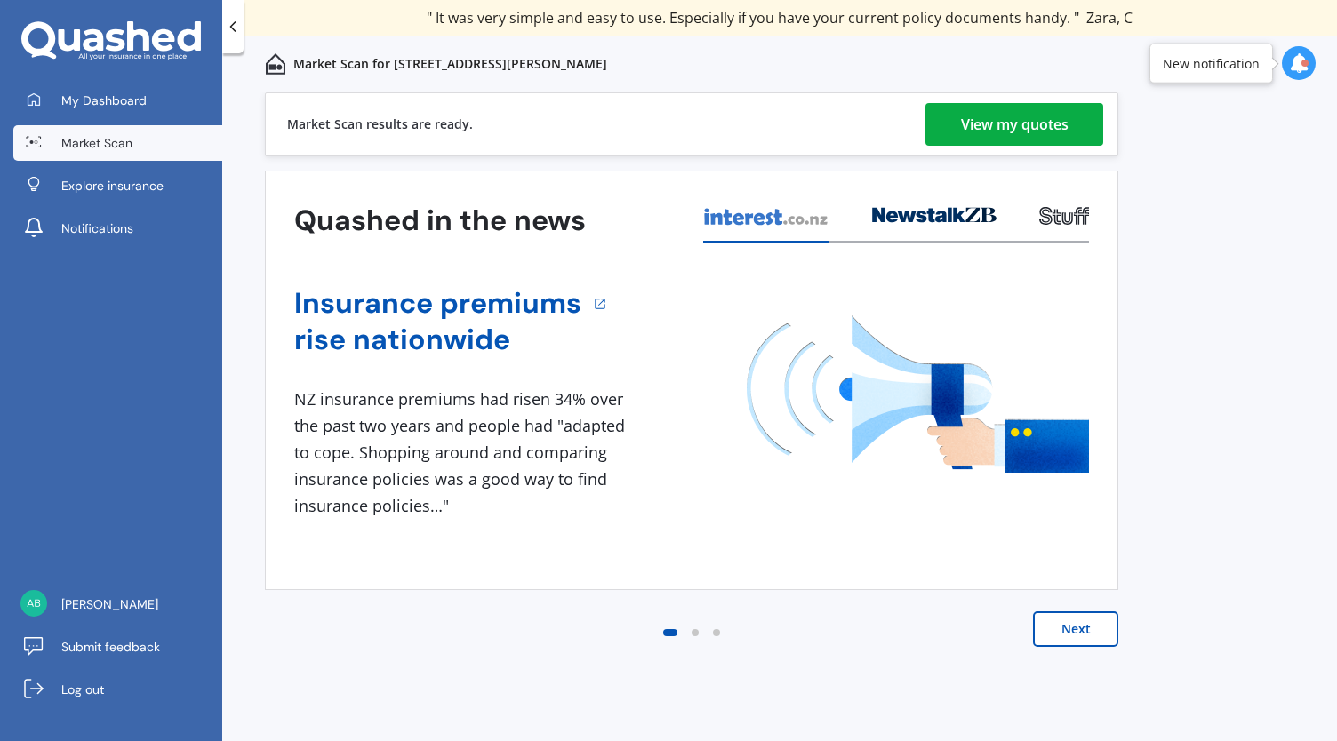
click at [1037, 136] on div "View my quotes" at bounding box center [1015, 124] width 108 height 43
